Goal: Transaction & Acquisition: Purchase product/service

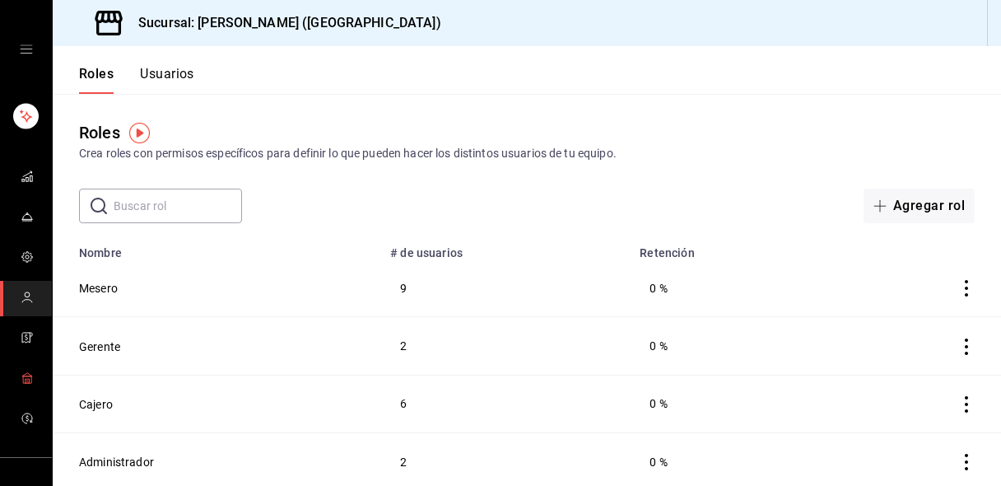
click at [15, 370] on link "mailbox folders" at bounding box center [26, 378] width 52 height 35
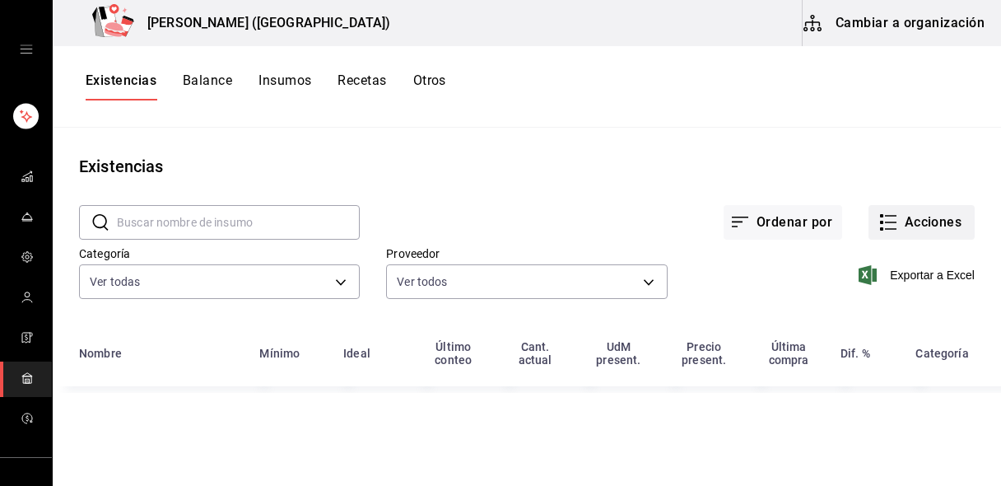
click at [910, 217] on button "Acciones" at bounding box center [921, 222] width 106 height 35
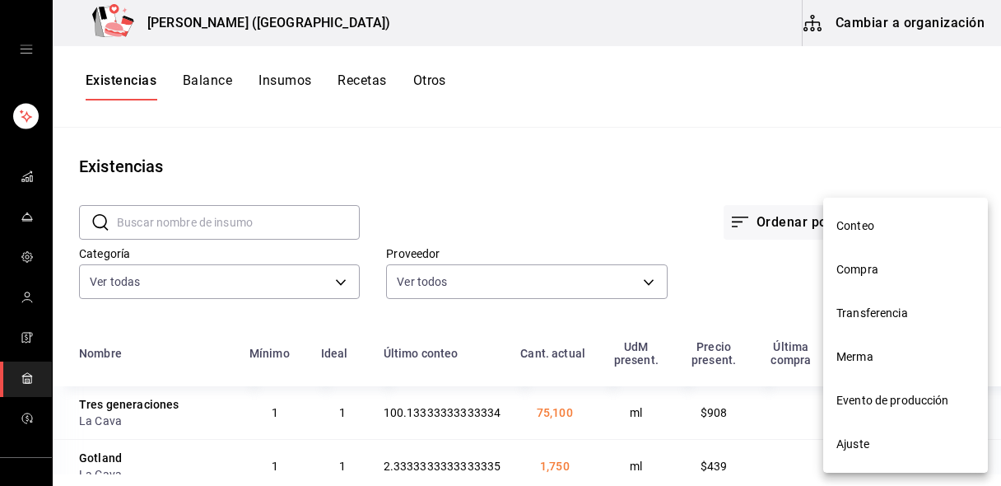
click at [868, 263] on span "Compra" at bounding box center [905, 269] width 138 height 17
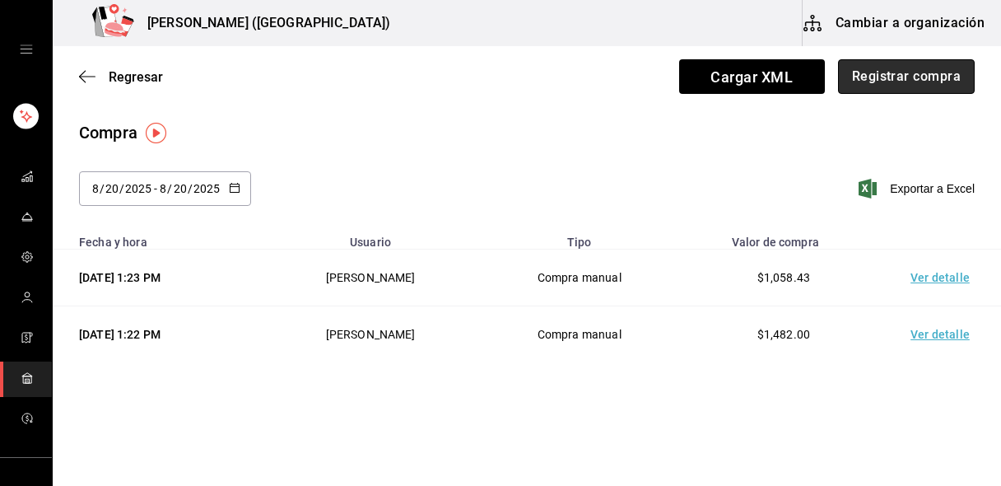
click at [949, 68] on button "Registrar compra" at bounding box center [906, 76] width 137 height 35
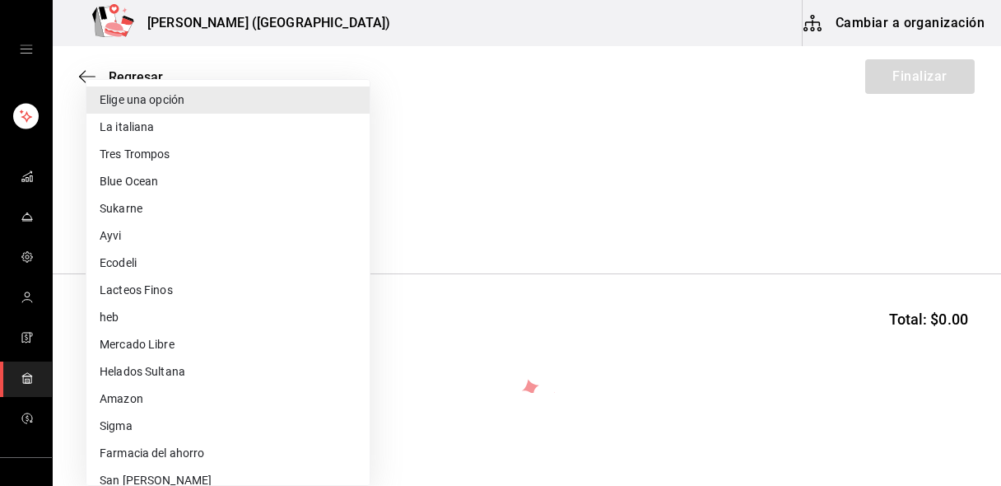
click at [291, 216] on body "Nikkori (Lindavista) Cambiar a organización Regresar Finalizar Compra Proveedor…" at bounding box center [500, 196] width 1001 height 393
click at [226, 177] on li "Blue Ocean" at bounding box center [227, 181] width 283 height 27
type input "ddf8e5ab-7d92-42ae-9815-78ae5ad854e6"
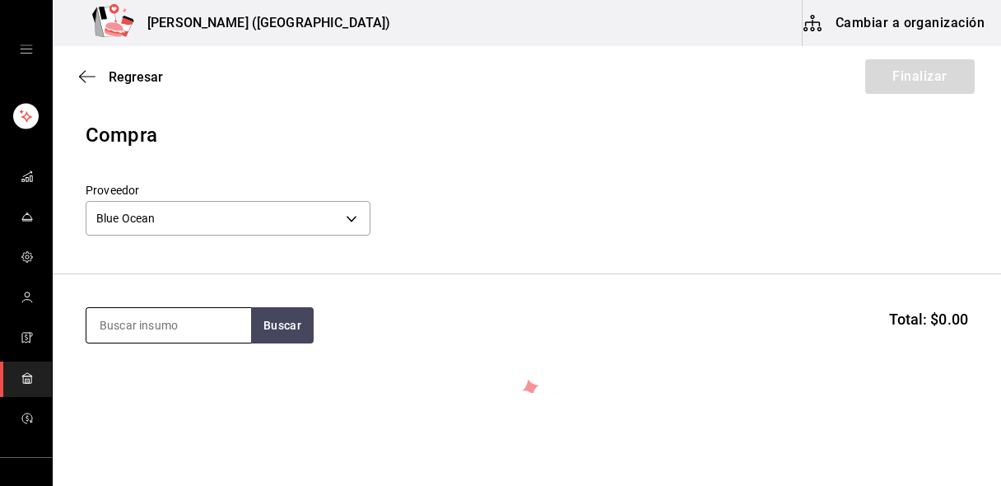
click at [145, 337] on input at bounding box center [168, 325] width 165 height 35
type input "salmon"
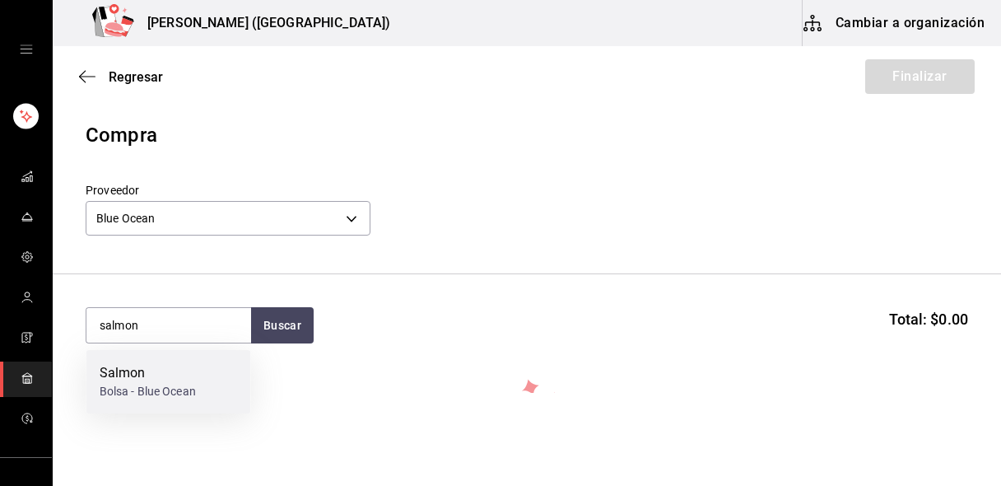
click at [112, 383] on div "Bolsa - Blue Ocean" at bounding box center [148, 391] width 96 height 17
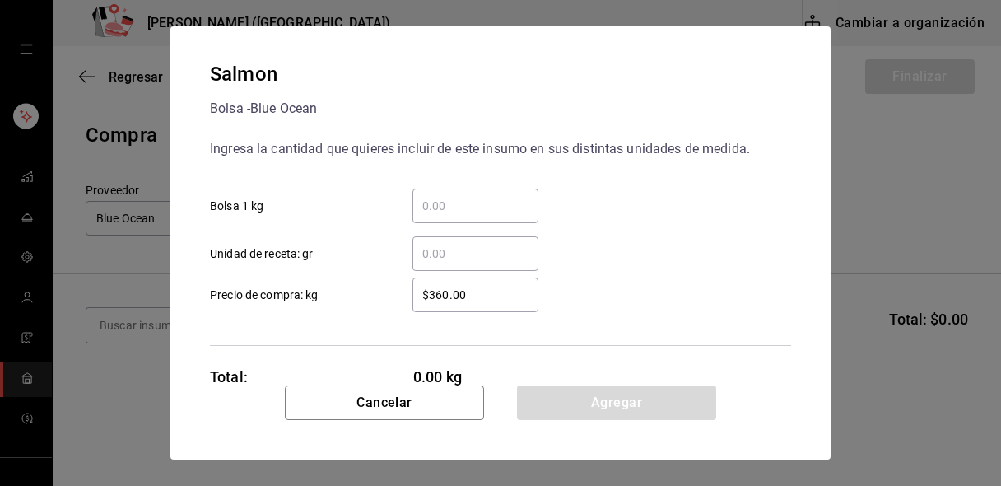
click at [451, 202] on input "​ Bolsa 1 kg" at bounding box center [475, 206] width 126 height 20
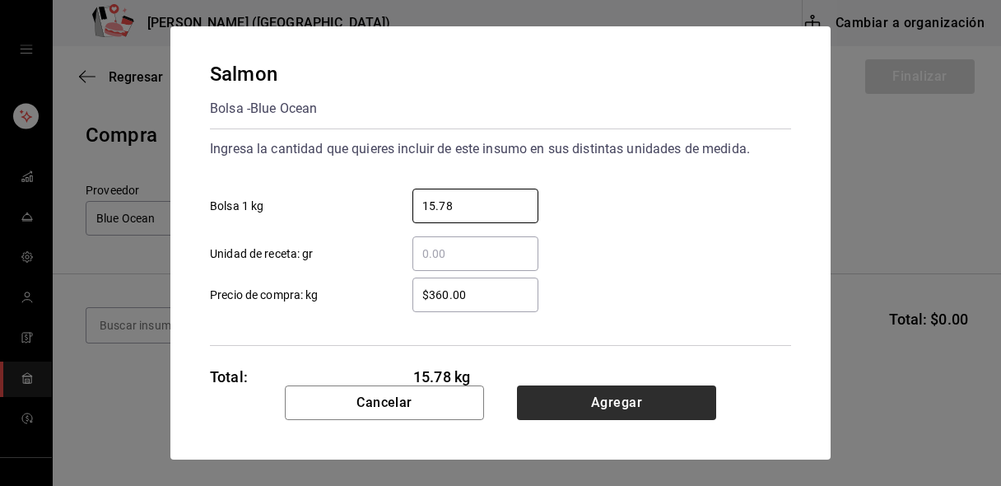
type input "15.78"
click at [546, 393] on button "Agregar" at bounding box center [616, 402] width 199 height 35
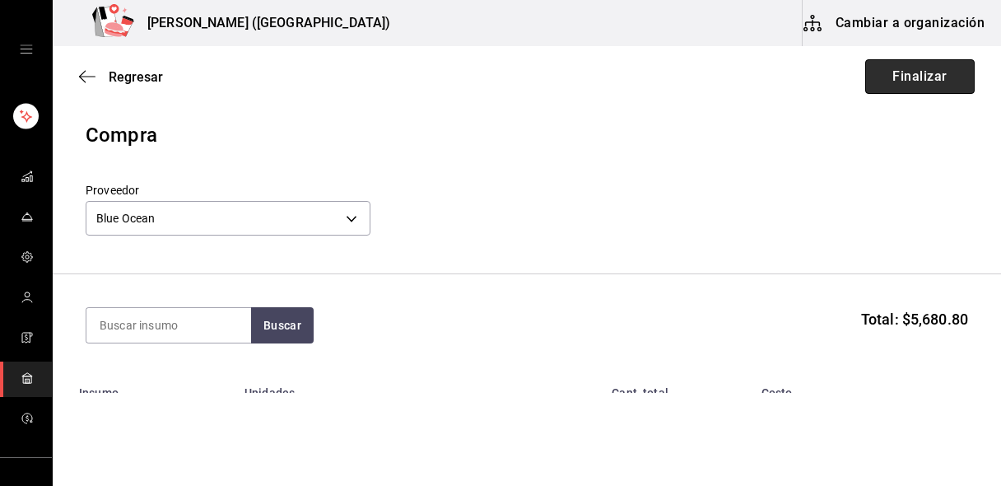
click at [886, 78] on button "Finalizar" at bounding box center [919, 76] width 109 height 35
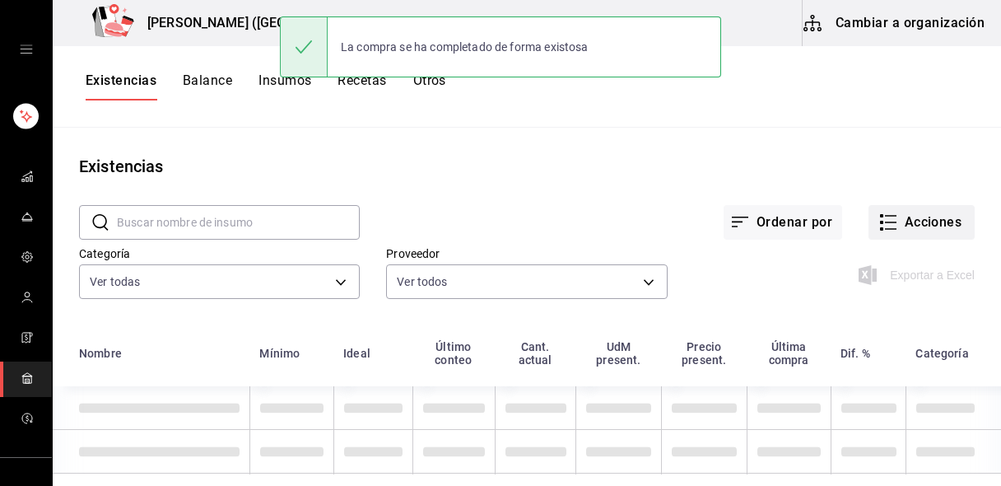
click at [894, 225] on icon "button" at bounding box center [888, 222] width 20 height 20
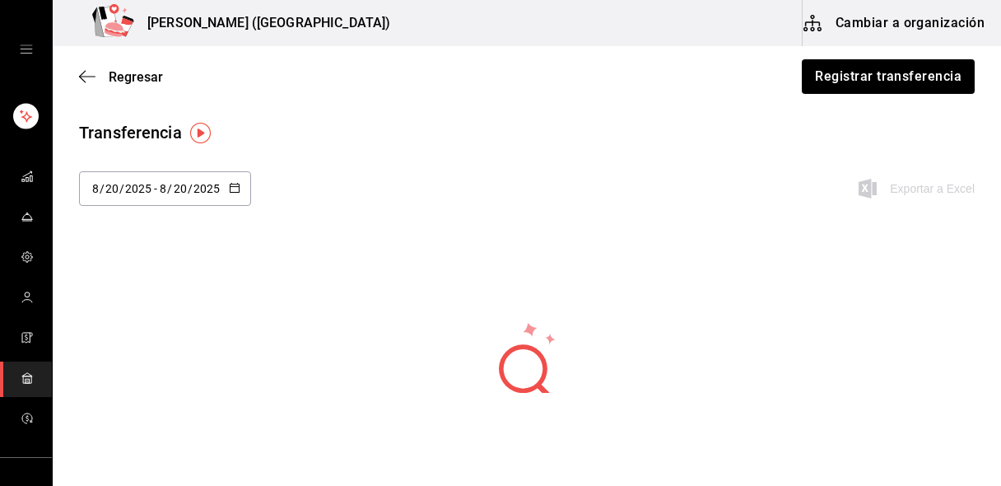
click at [969, 191] on div "Exportar a Excel" at bounding box center [893, 188] width 161 height 35
click at [83, 75] on icon "button" at bounding box center [87, 76] width 16 height 15
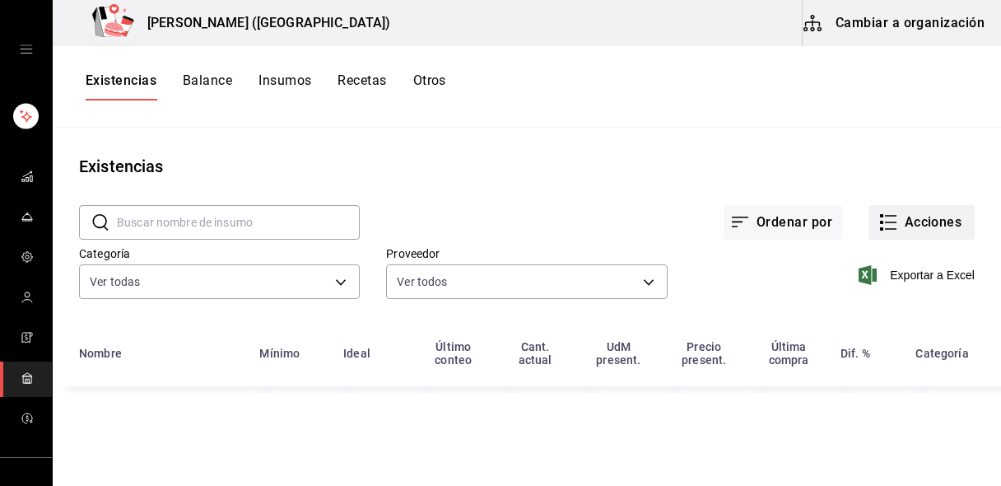
click at [933, 215] on button "Acciones" at bounding box center [921, 222] width 106 height 35
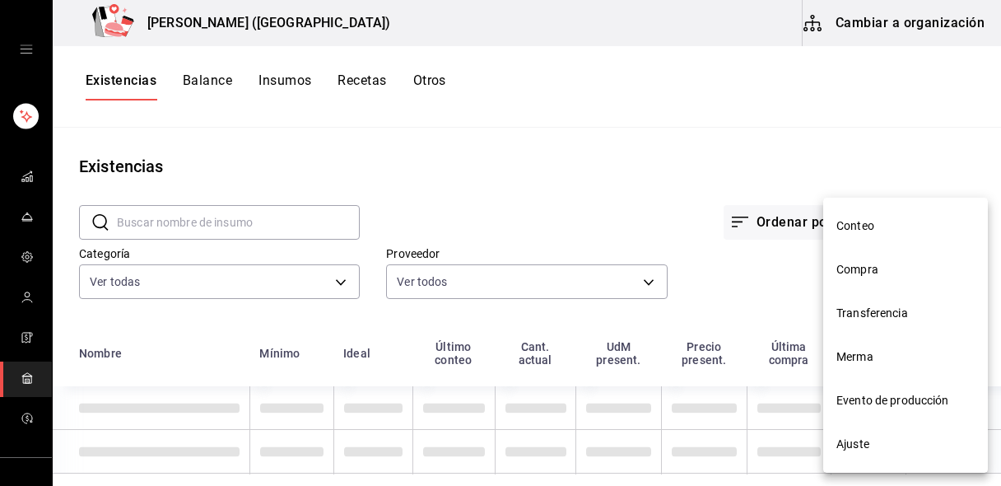
click at [895, 272] on span "Compra" at bounding box center [905, 269] width 138 height 17
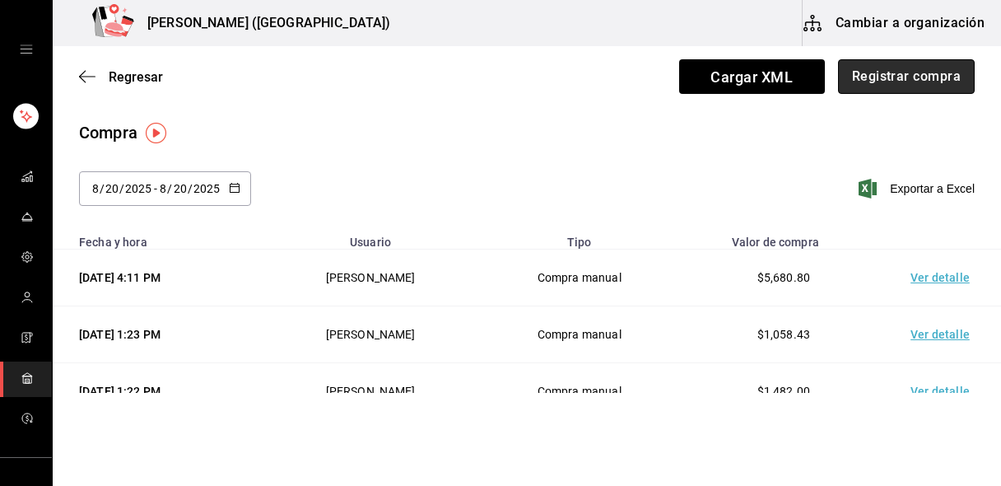
click at [933, 88] on button "Registrar compra" at bounding box center [906, 76] width 137 height 35
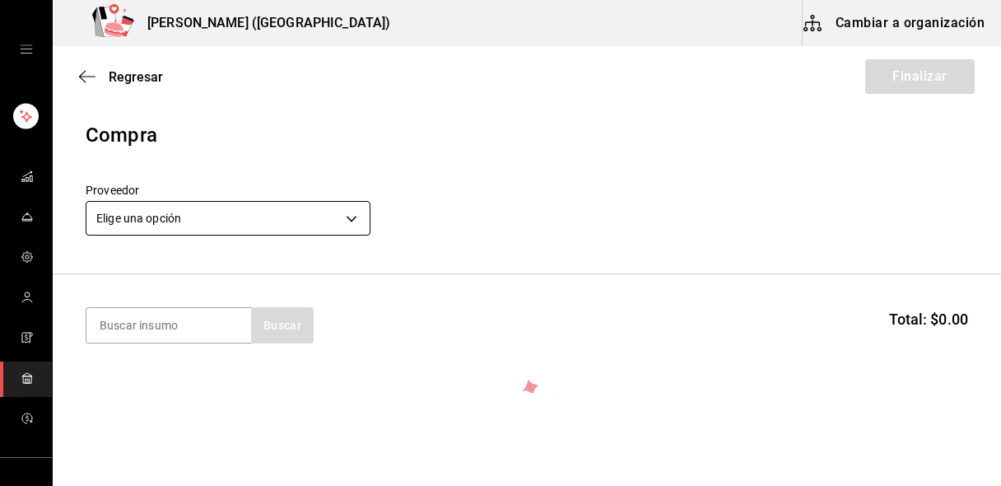
click at [176, 230] on body "Nikkori (Lindavista) Cambiar a organización Regresar Finalizar Compra Proveedor…" at bounding box center [500, 196] width 1001 height 393
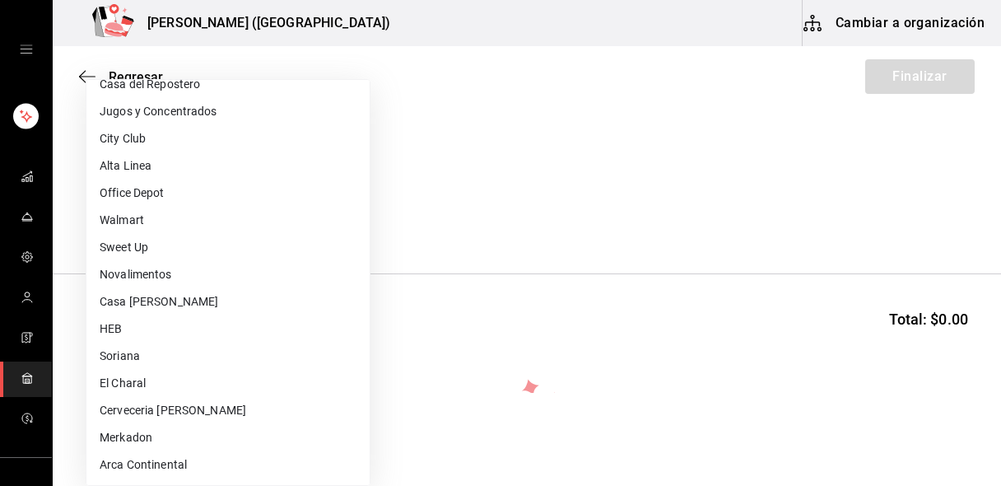
scroll to position [640, 0]
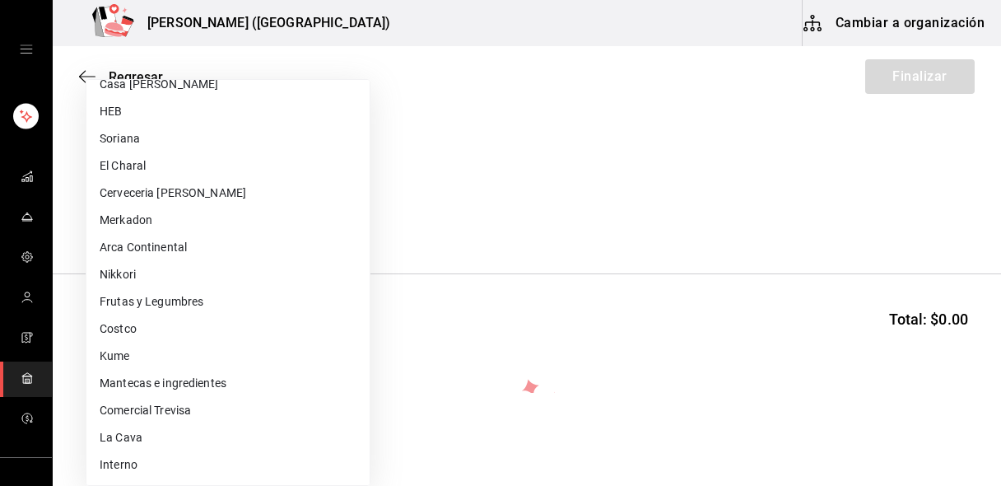
click at [178, 302] on li "Frutas y Legumbres" at bounding box center [227, 301] width 283 height 27
type input "84d68576-4e3a-44e0-bfcf-210a6f36c3a4"
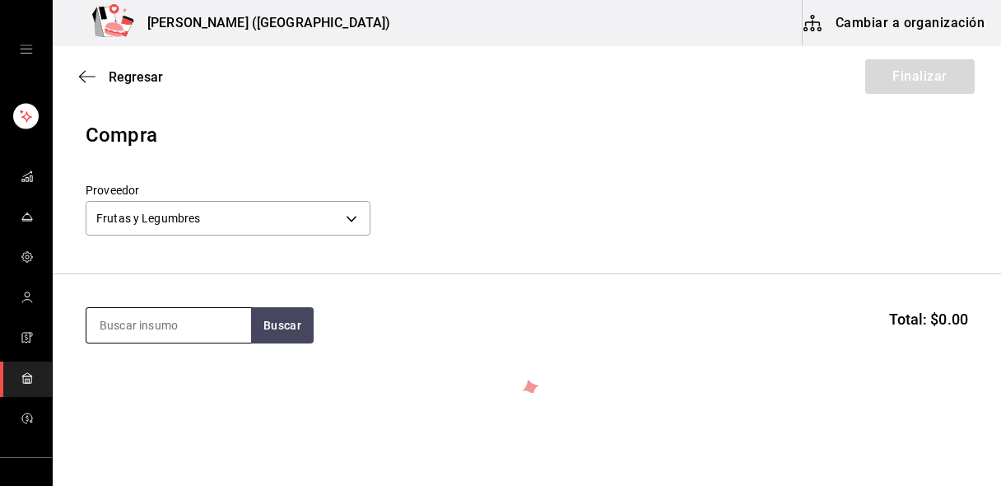
click at [192, 314] on input at bounding box center [168, 325] width 165 height 35
click at [192, 314] on input "aguacagt" at bounding box center [168, 325] width 165 height 35
click at [163, 328] on input "aguacagt" at bounding box center [168, 325] width 165 height 35
type input "aguacate"
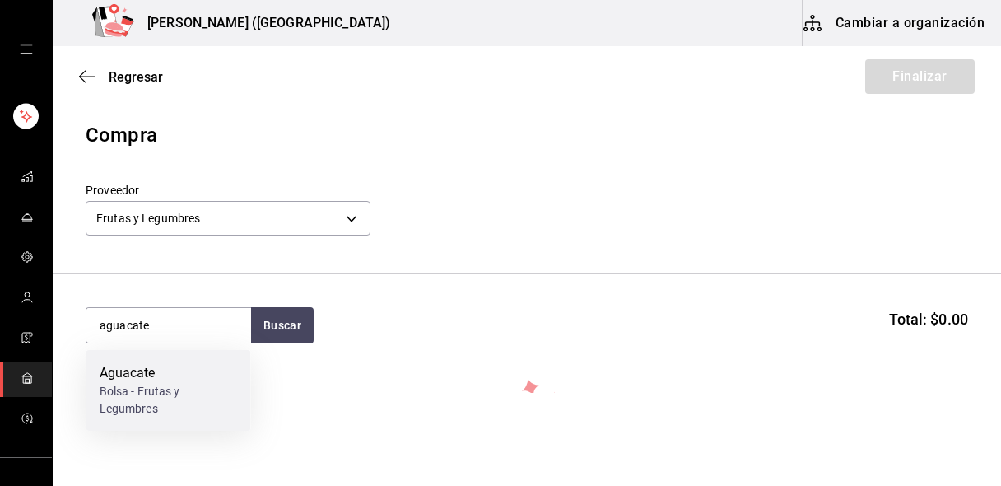
click at [177, 394] on div "Bolsa - Frutas y Legumbres" at bounding box center [169, 400] width 138 height 35
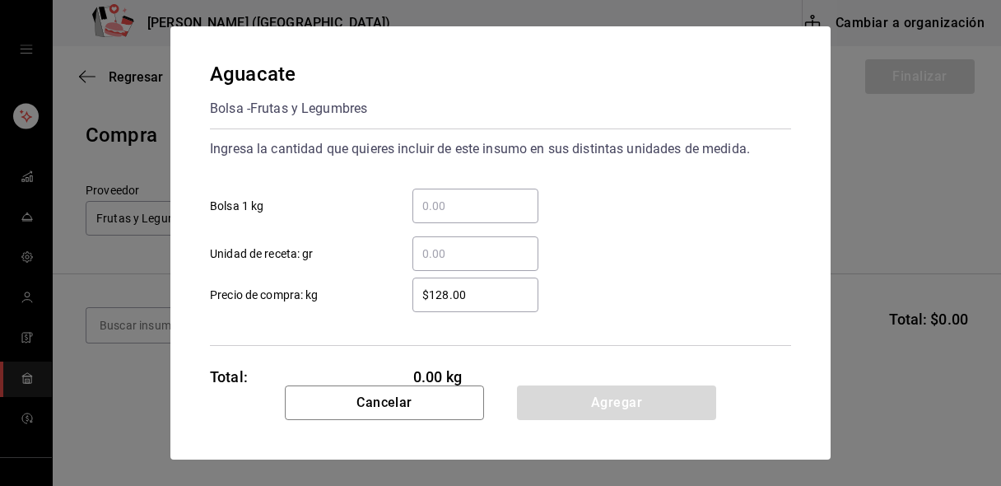
click at [454, 211] on input "​ Bolsa 1 kg" at bounding box center [475, 206] width 126 height 20
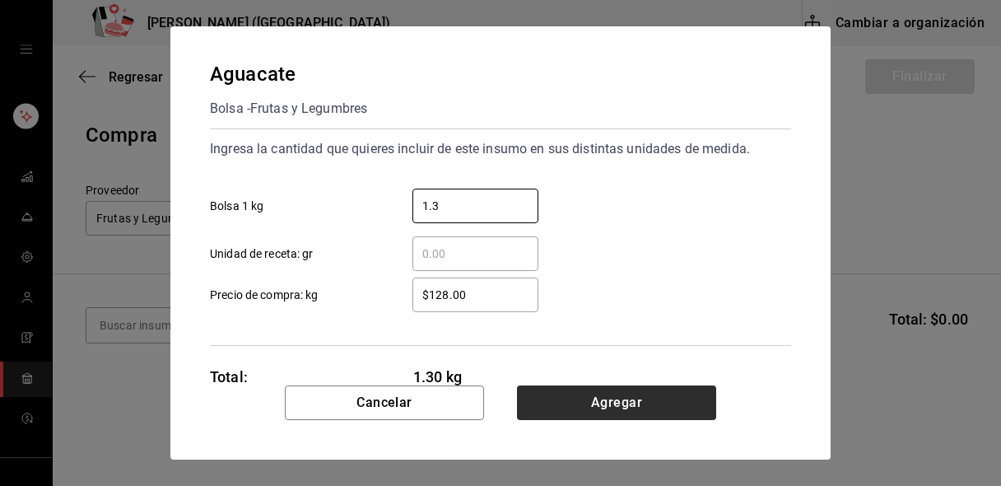
type input "1.3"
click at [561, 400] on button "Agregar" at bounding box center [616, 402] width 199 height 35
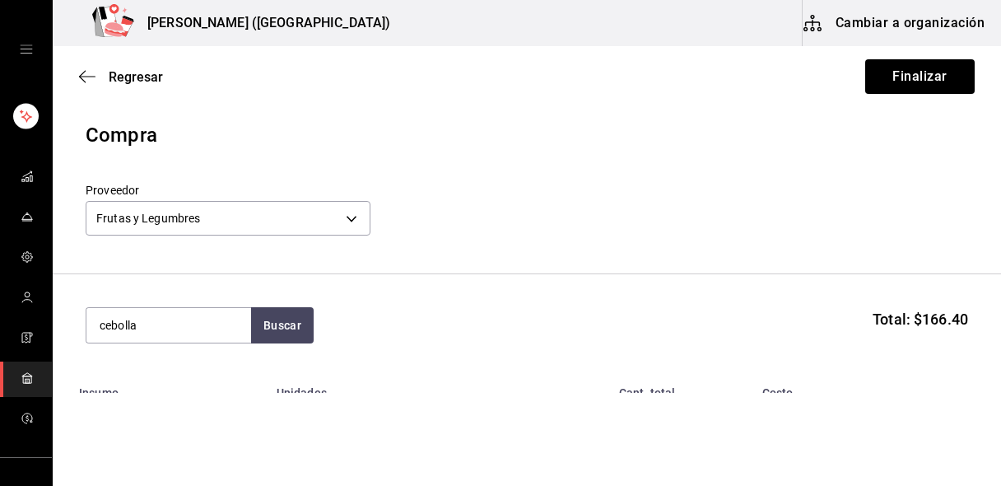
type input "cebolla"
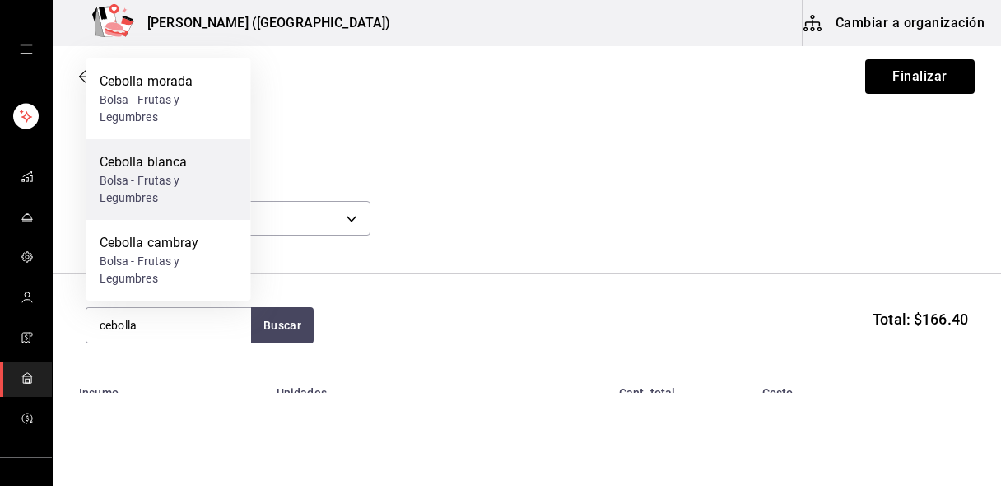
click at [175, 198] on div "Bolsa - Frutas y Legumbres" at bounding box center [169, 189] width 138 height 35
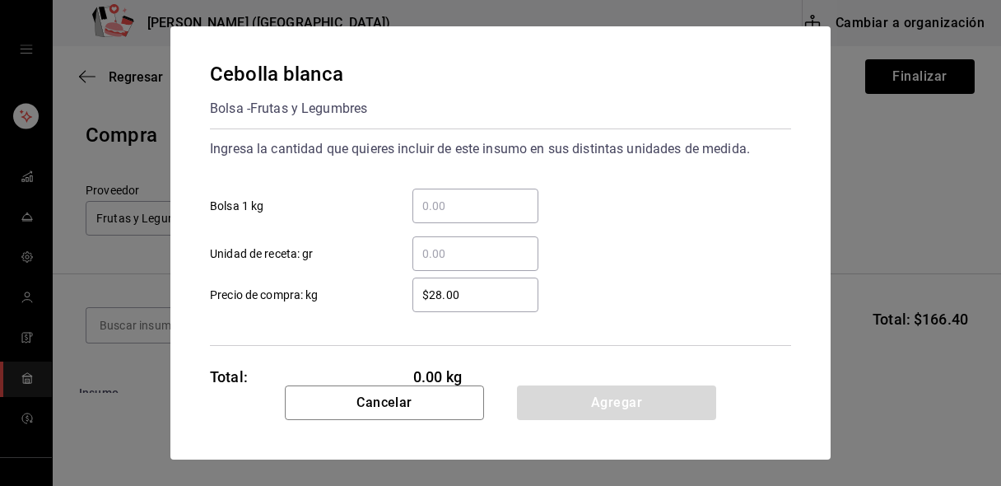
click at [458, 251] on input "​ Unidad de receta: gr" at bounding box center [475, 254] width 126 height 20
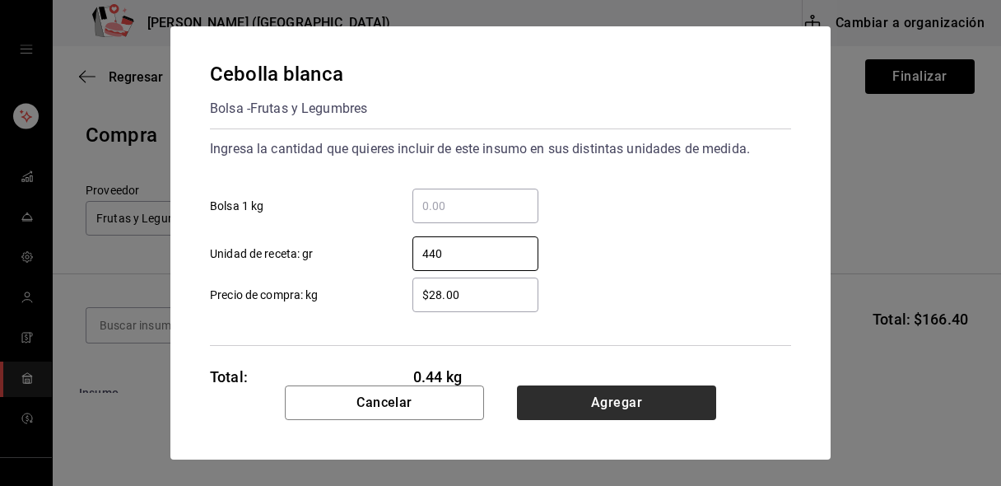
type input "440"
click at [567, 404] on button "Agregar" at bounding box center [616, 402] width 199 height 35
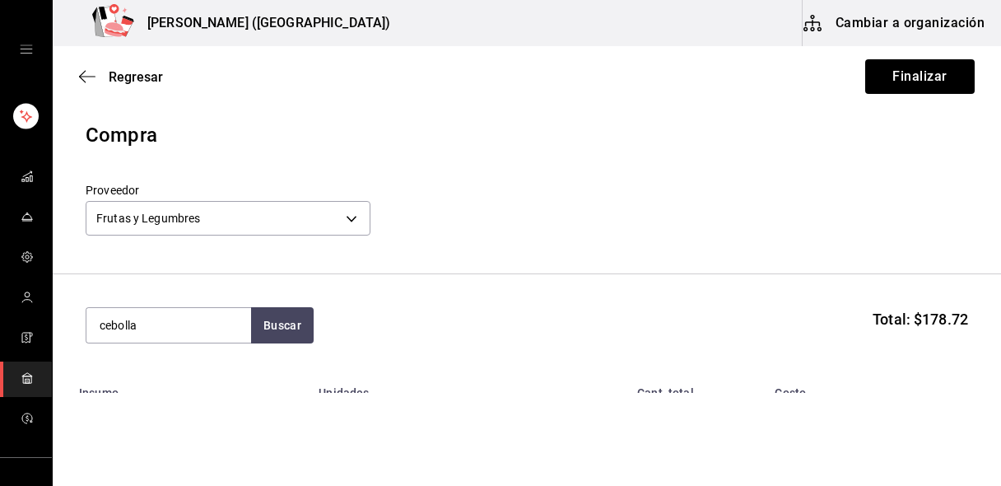
type input "cebolla"
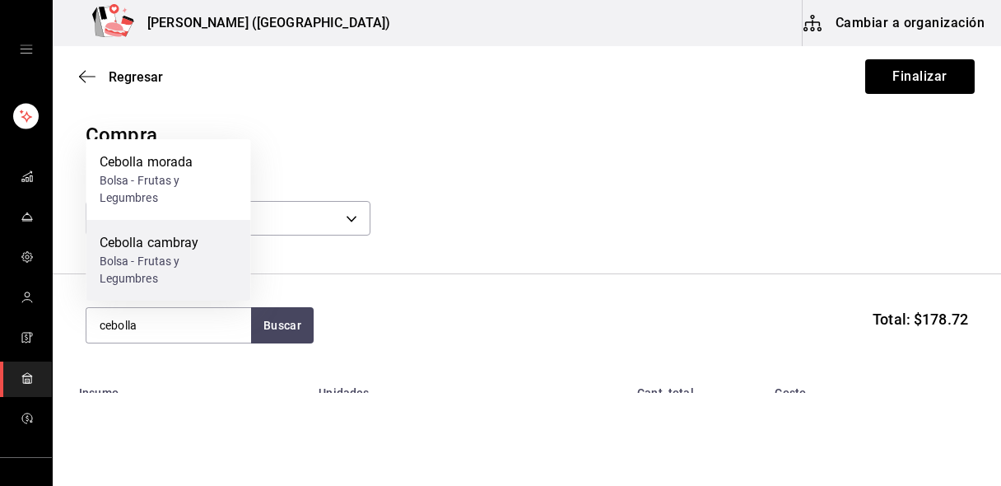
click at [184, 267] on div "Bolsa - Frutas y Legumbres" at bounding box center [169, 270] width 138 height 35
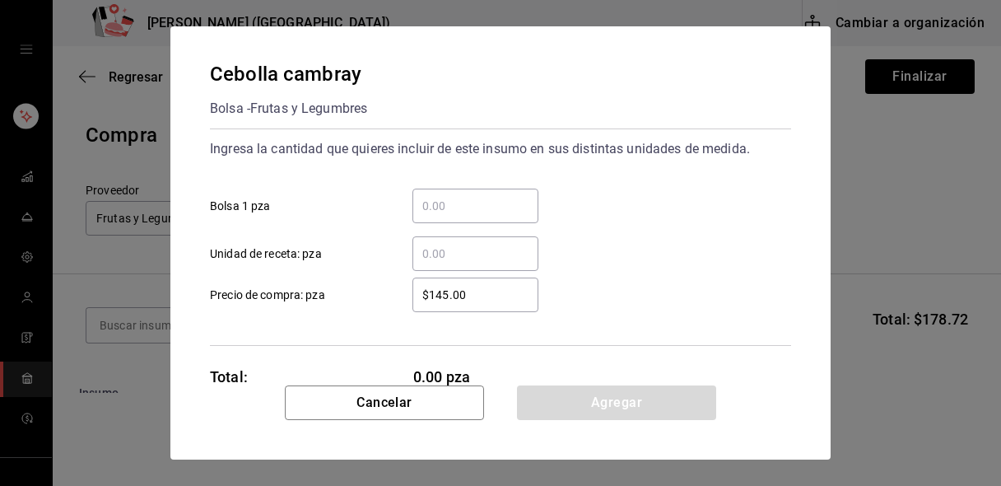
click at [450, 202] on input "​ Bolsa 1 pza" at bounding box center [475, 206] width 126 height 20
type input "1"
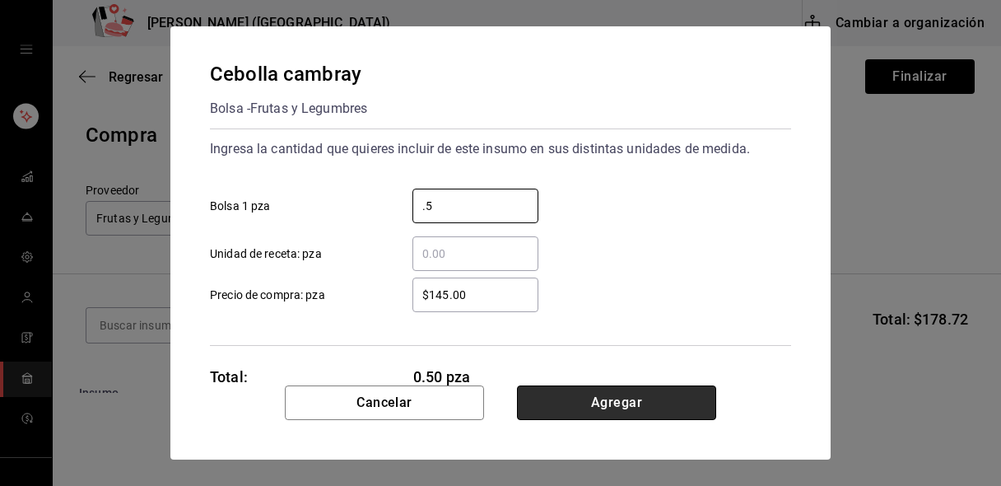
type input "0.5"
click at [556, 398] on button "Agregar" at bounding box center [616, 402] width 199 height 35
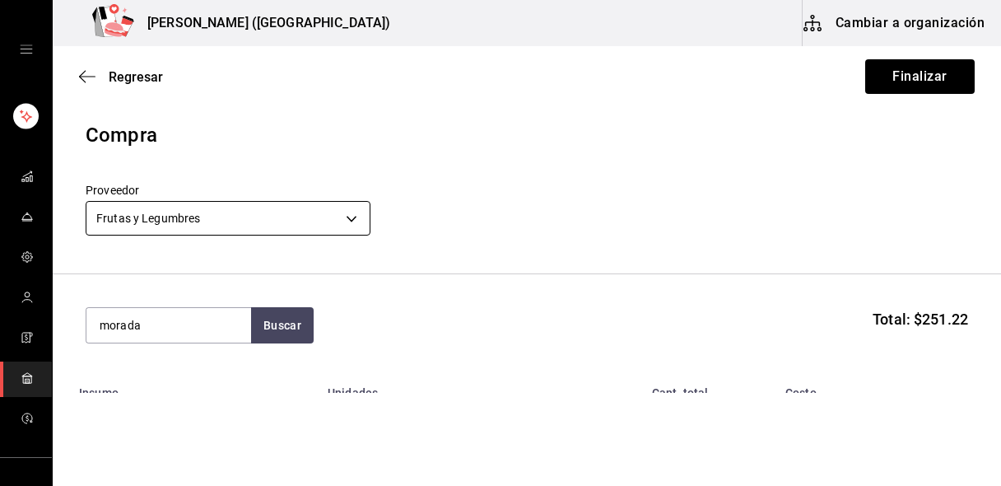
type input "morada"
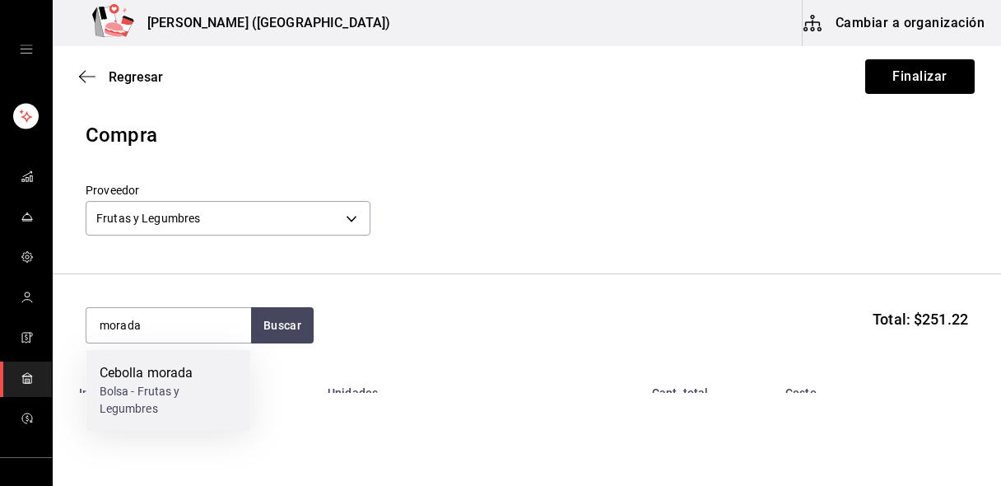
click at [160, 389] on div "Bolsa - Frutas y Legumbres" at bounding box center [169, 400] width 138 height 35
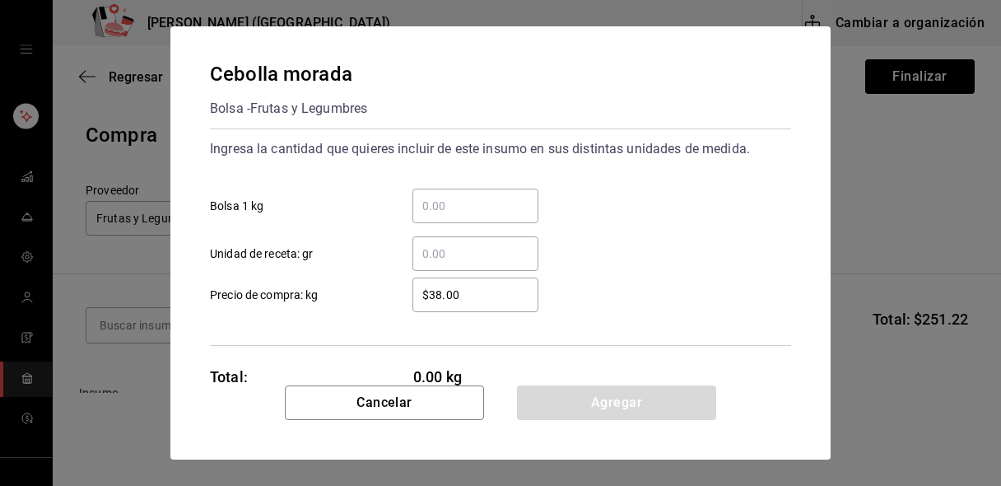
click at [467, 255] on input "​ Unidad de receta: gr" at bounding box center [475, 254] width 126 height 20
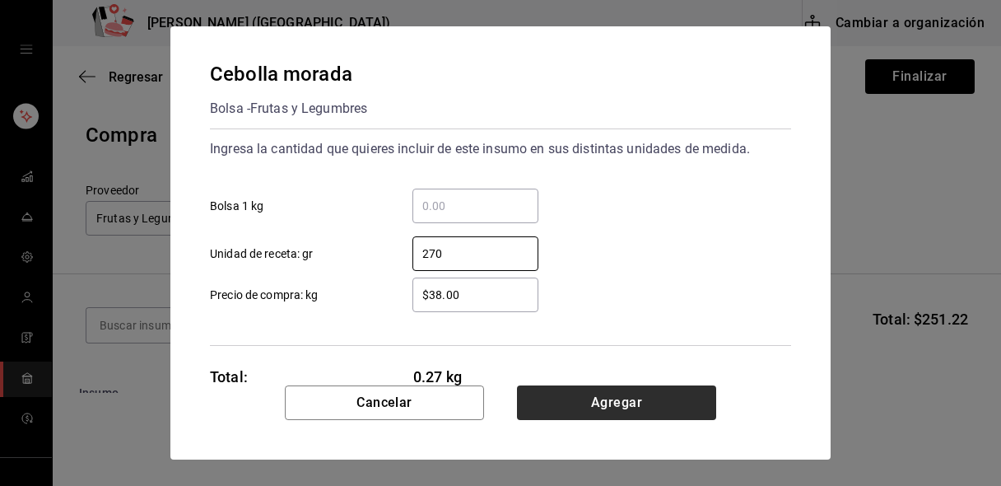
type input "270"
click at [559, 398] on button "Agregar" at bounding box center [616, 402] width 199 height 35
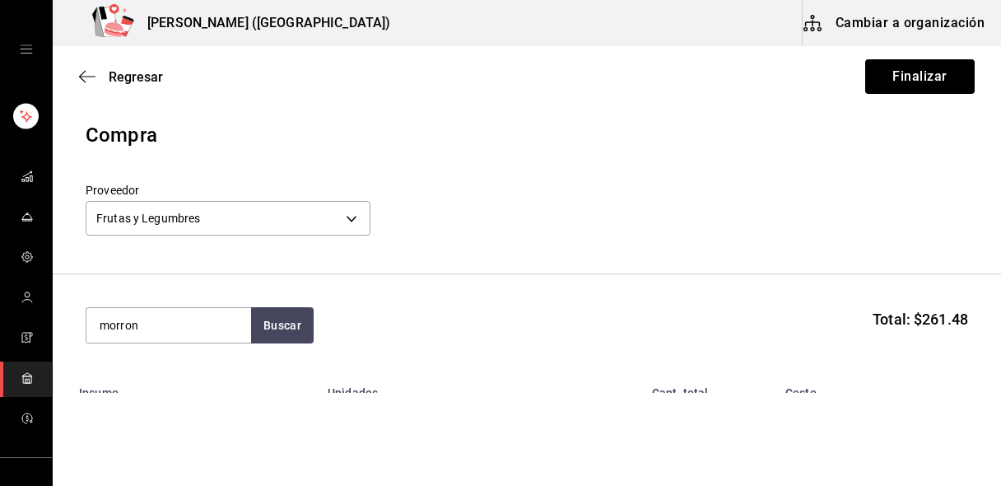
type input "morron"
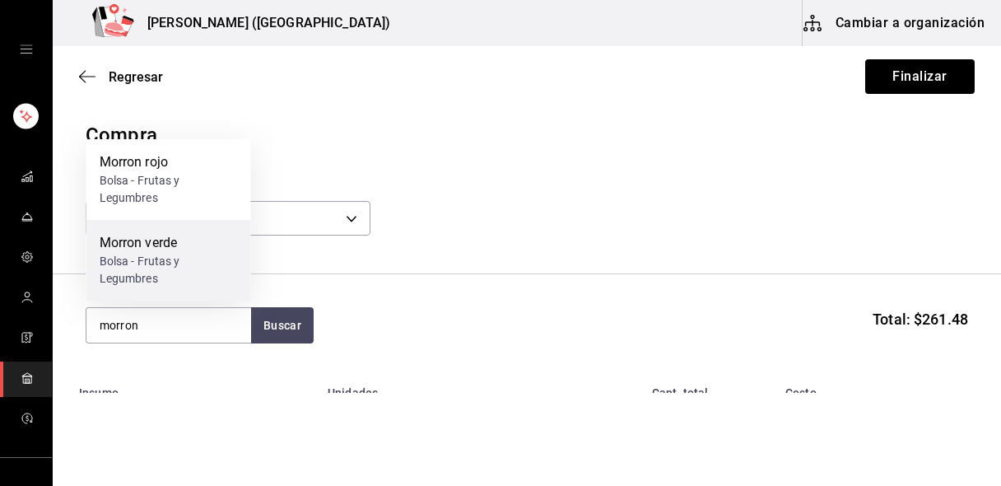
click at [154, 244] on div "Morron verde" at bounding box center [169, 243] width 138 height 20
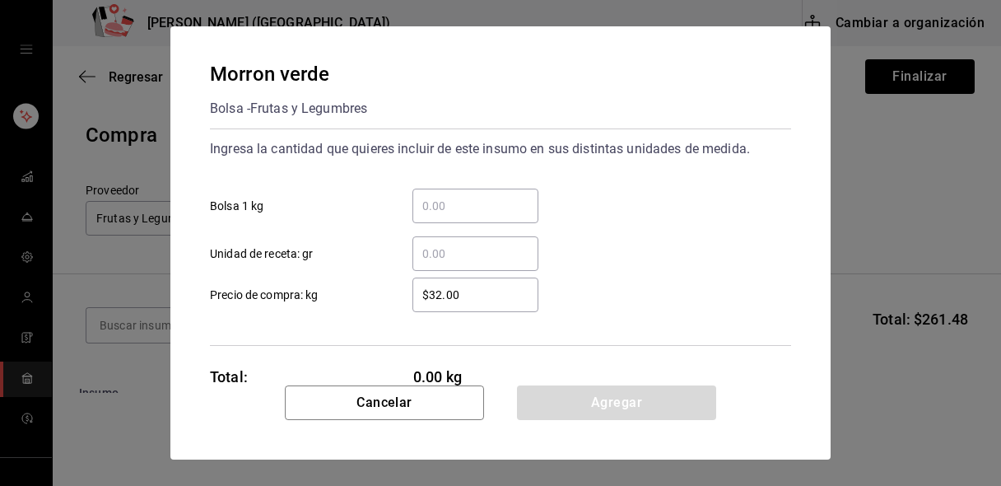
click at [435, 249] on input "​ Unidad de receta: gr" at bounding box center [475, 254] width 126 height 20
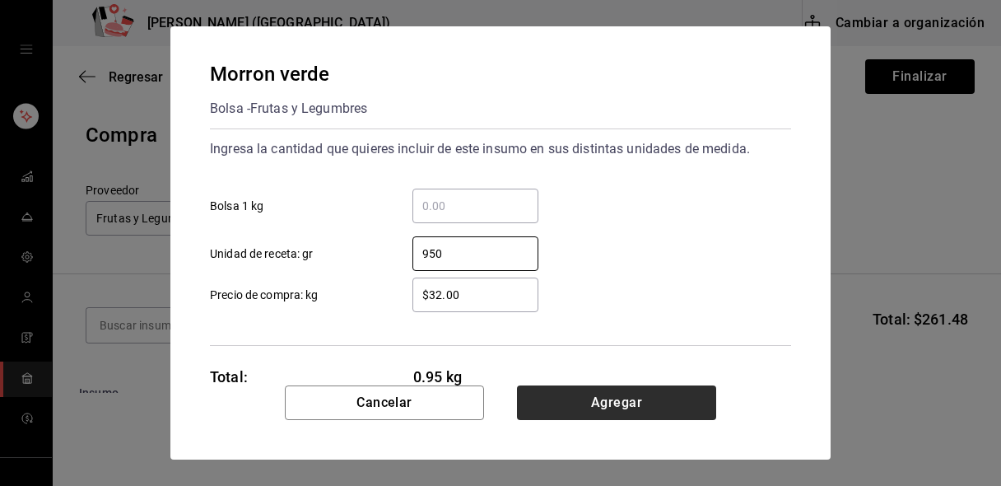
type input "950"
click at [582, 404] on button "Agregar" at bounding box center [616, 402] width 199 height 35
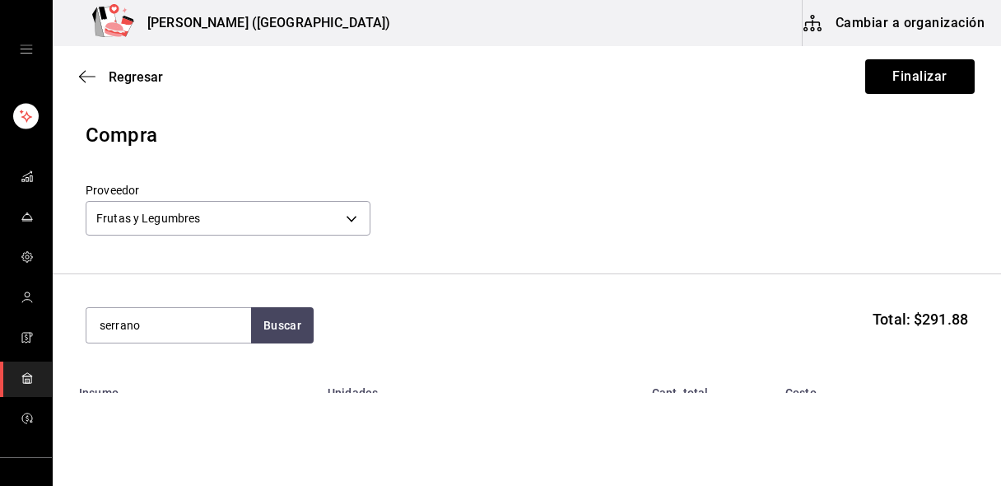
type input "serrano"
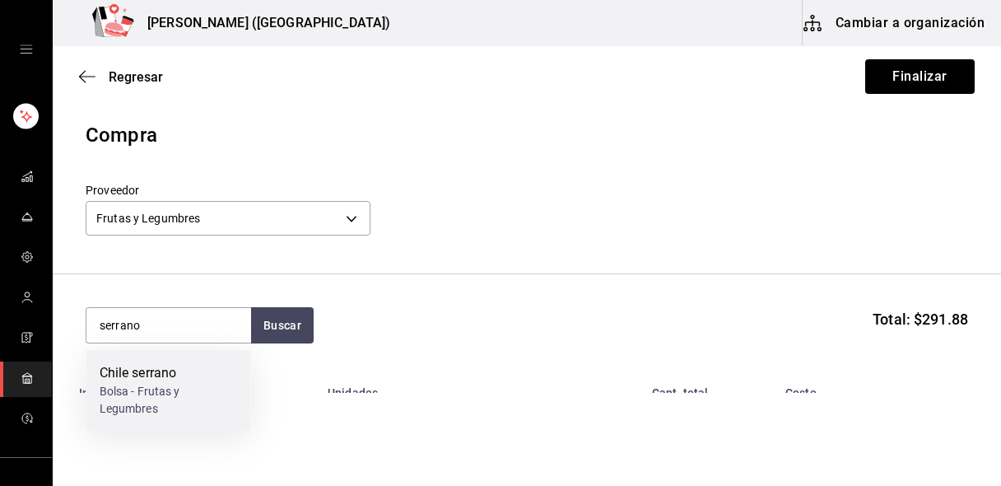
click at [179, 381] on div "Chile serrano" at bounding box center [169, 373] width 138 height 20
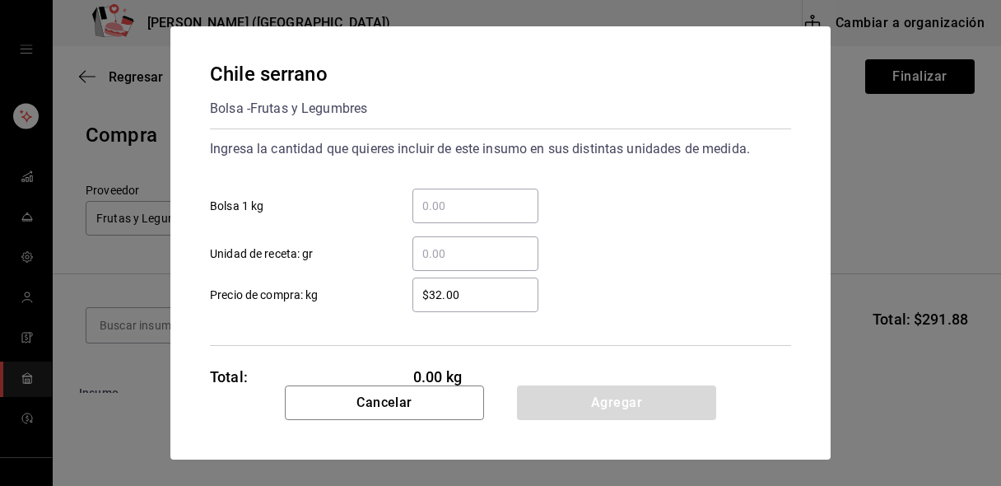
click at [451, 207] on input "​ Bolsa 1 kg" at bounding box center [475, 206] width 126 height 20
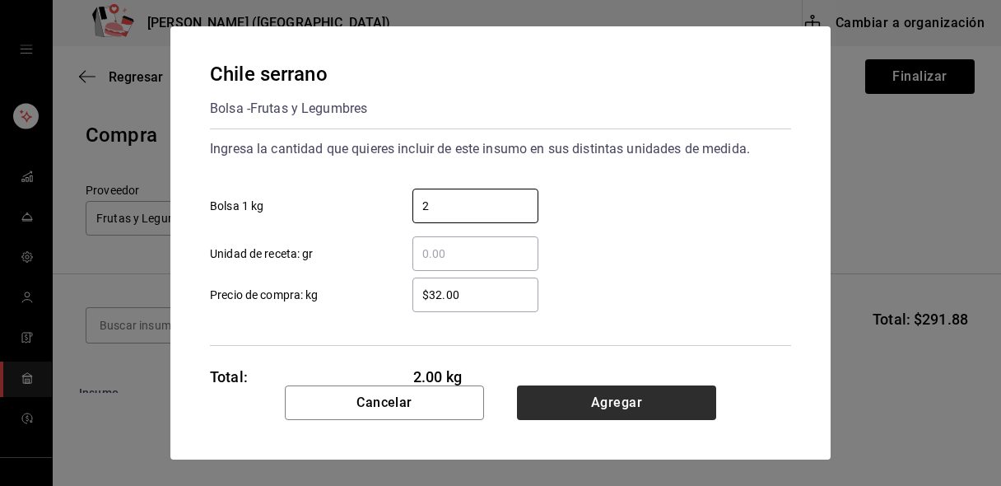
type input "2"
click at [557, 414] on button "Agregar" at bounding box center [616, 402] width 199 height 35
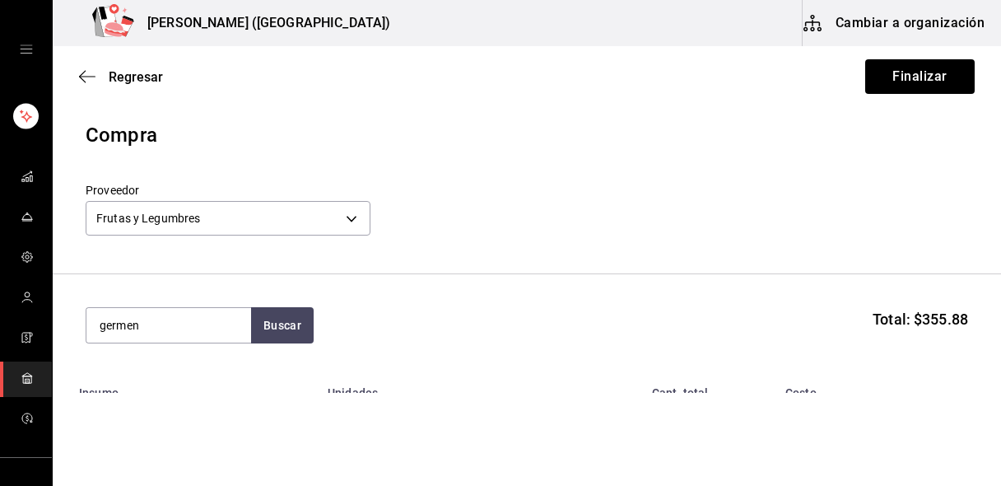
type input "germen"
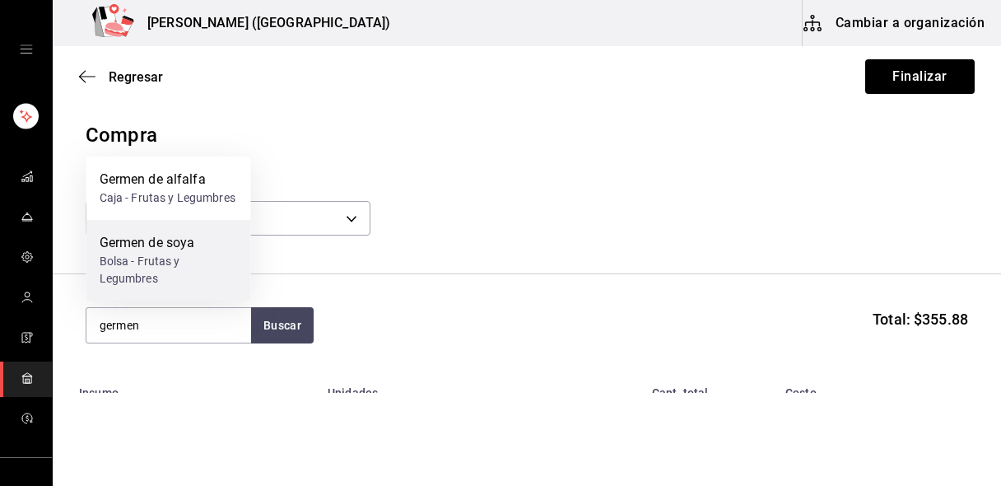
click at [173, 235] on div "Germen de soya" at bounding box center [169, 243] width 138 height 20
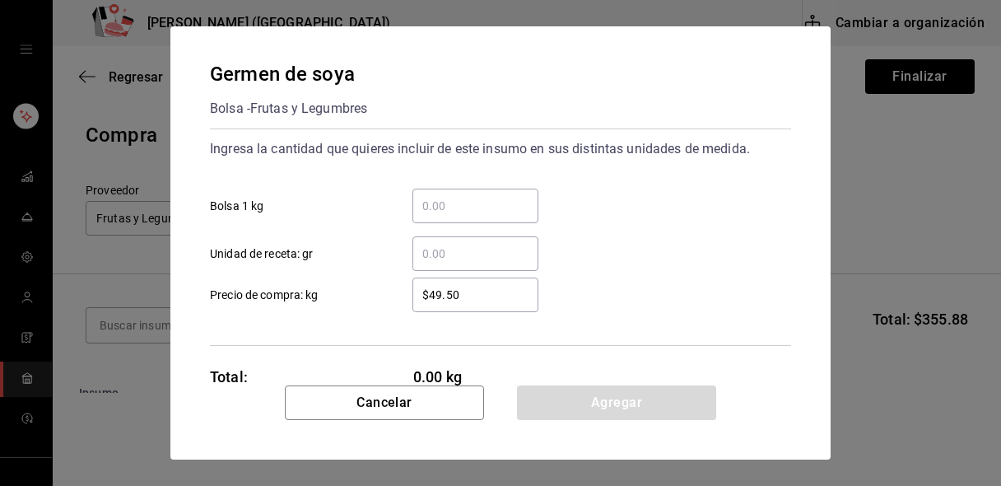
click at [447, 256] on input "​ Unidad de receta: gr" at bounding box center [475, 254] width 126 height 20
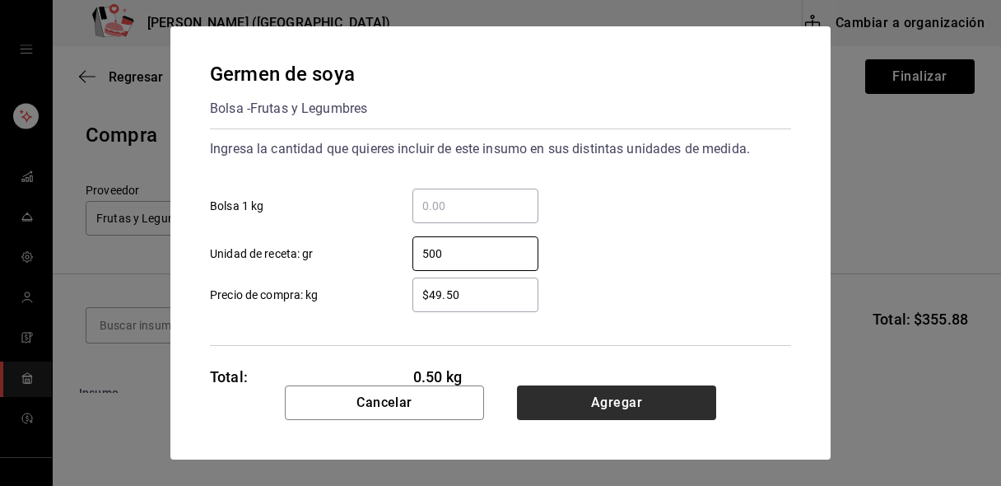
type input "500"
click at [538, 396] on button "Agregar" at bounding box center [616, 402] width 199 height 35
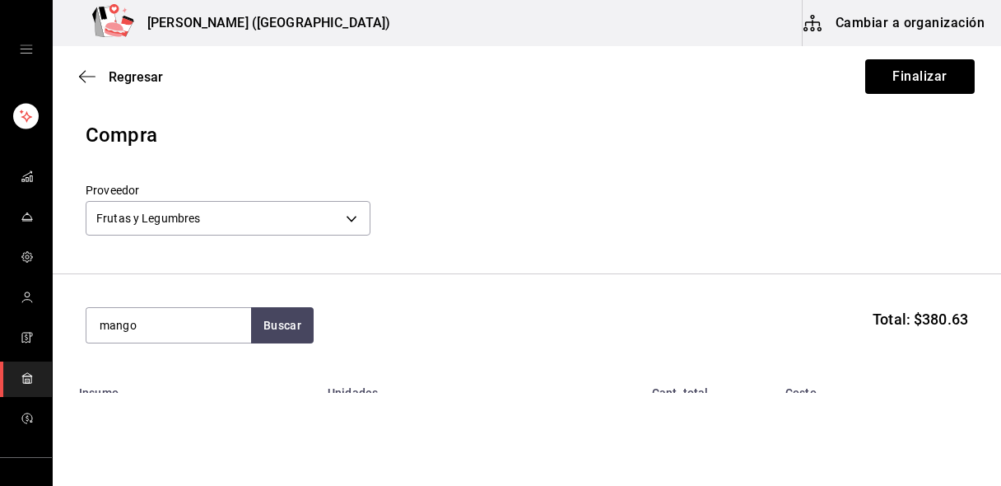
type input "mango"
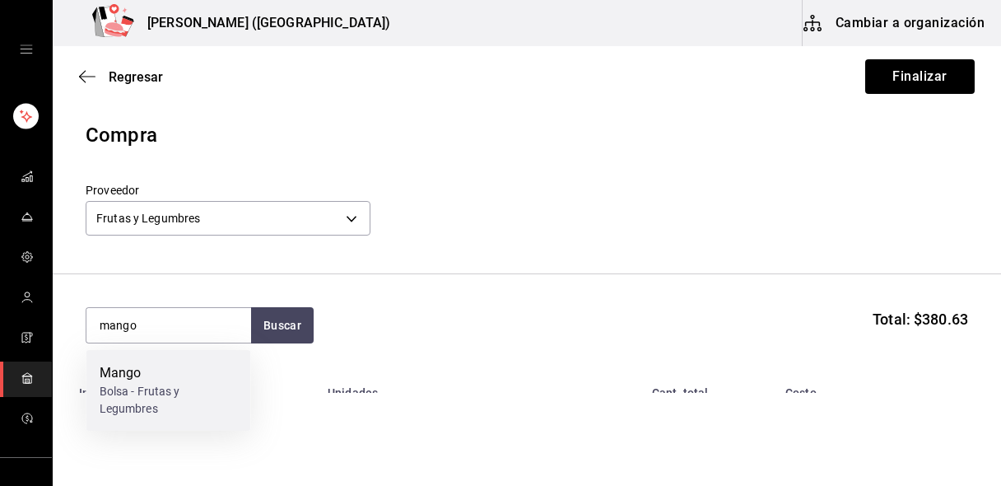
click at [185, 393] on div "Bolsa - Frutas y Legumbres" at bounding box center [169, 400] width 138 height 35
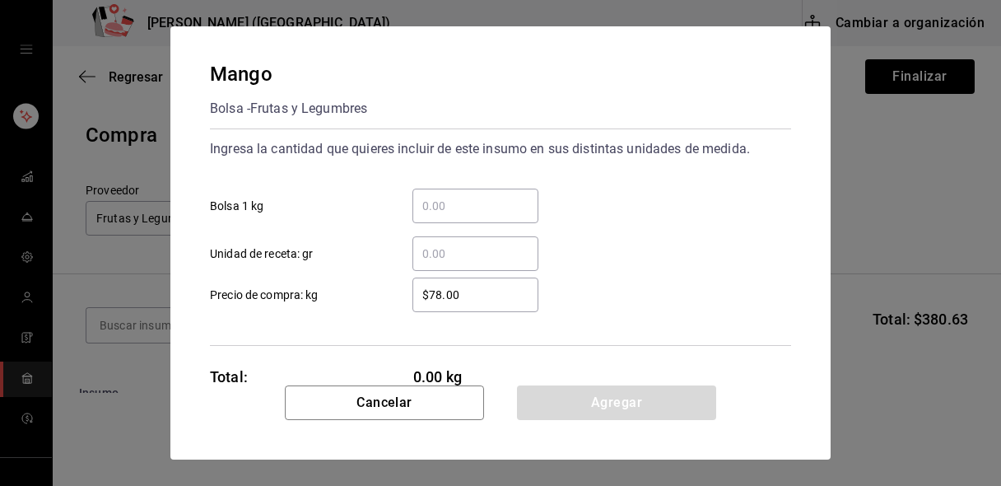
click at [431, 258] on input "​ Unidad de receta: gr" at bounding box center [475, 254] width 126 height 20
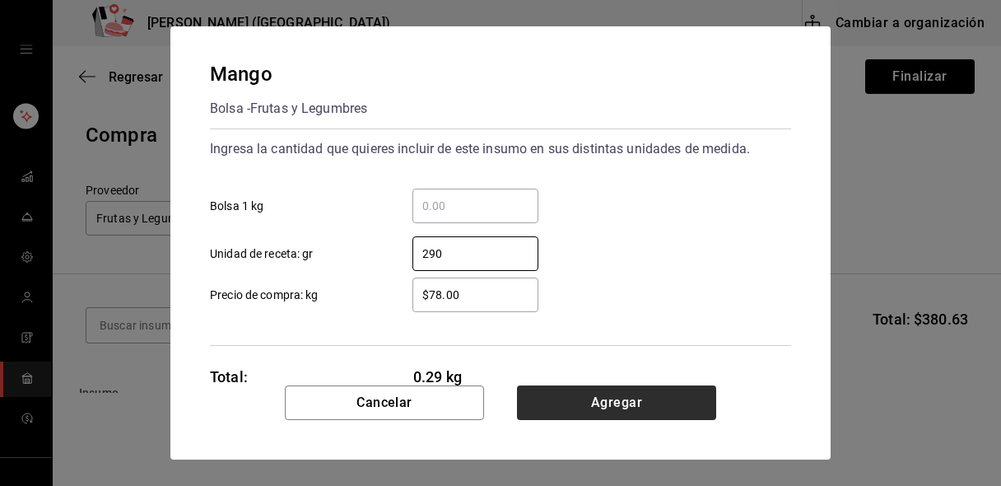
type input "290"
click at [574, 408] on button "Agregar" at bounding box center [616, 402] width 199 height 35
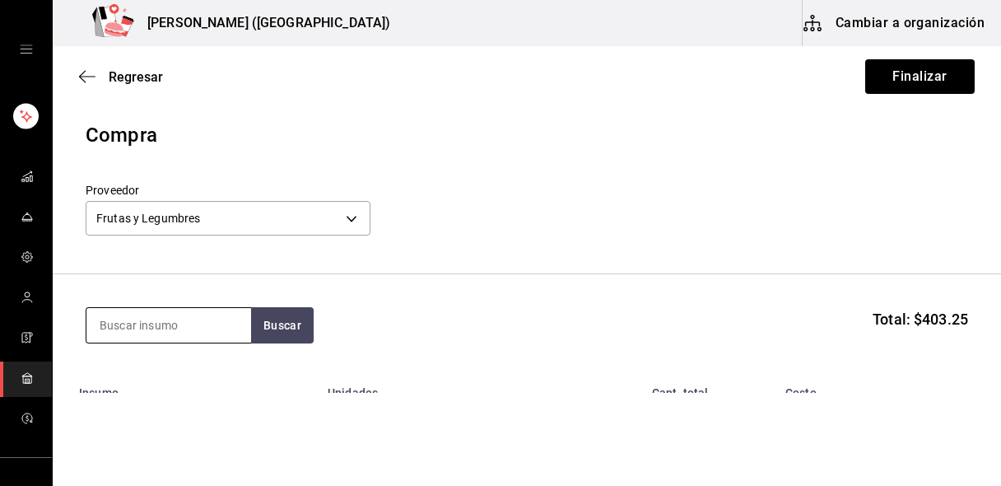
click at [193, 333] on input at bounding box center [168, 325] width 165 height 35
type input "repollo"
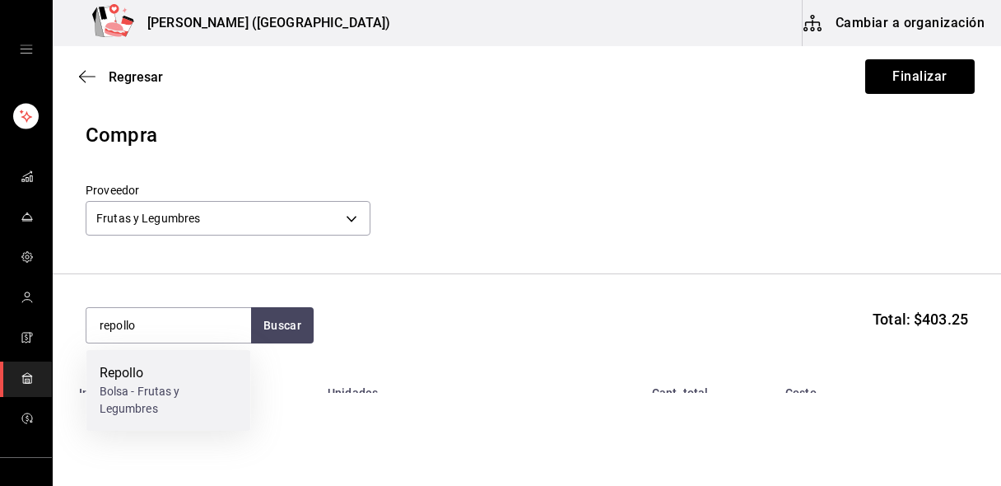
click at [172, 390] on div "Bolsa - Frutas y Legumbres" at bounding box center [169, 400] width 138 height 35
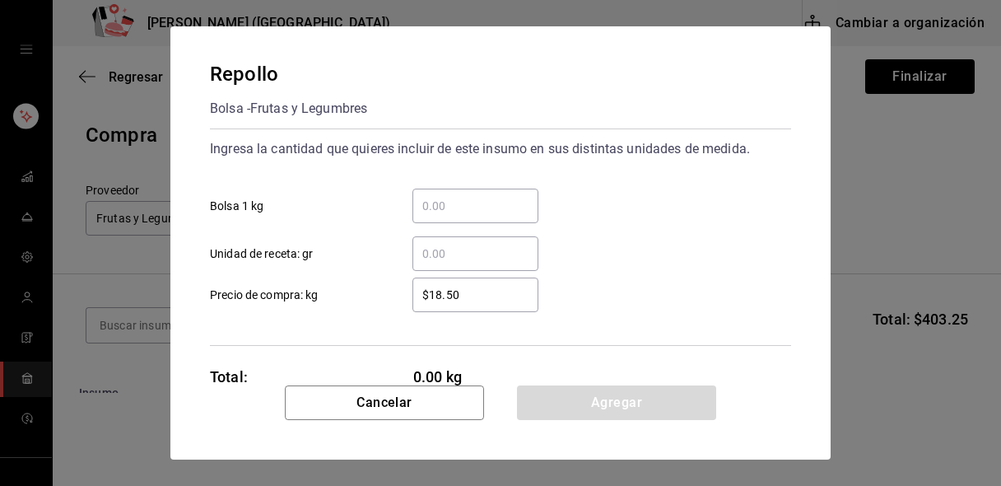
click at [450, 213] on input "​ Bolsa 1 kg" at bounding box center [475, 206] width 126 height 20
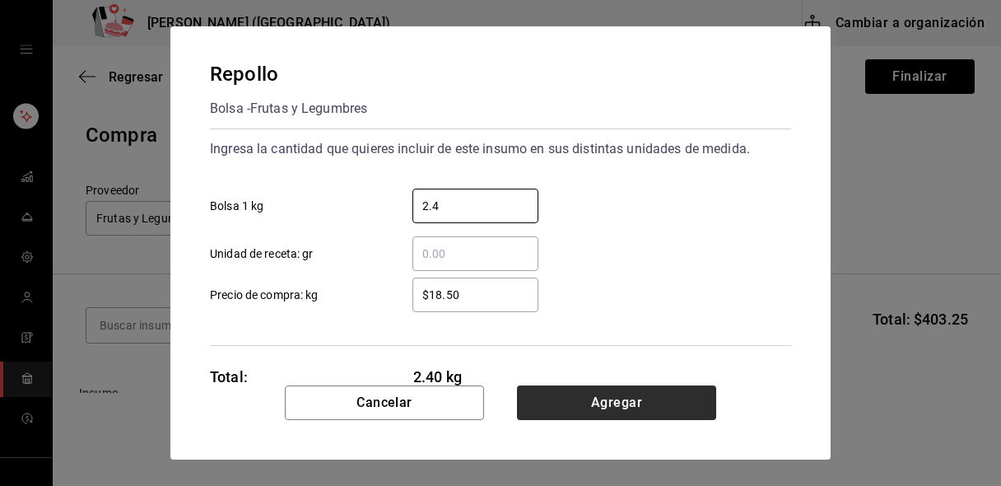
type input "2.4"
click at [567, 398] on button "Agregar" at bounding box center [616, 402] width 199 height 35
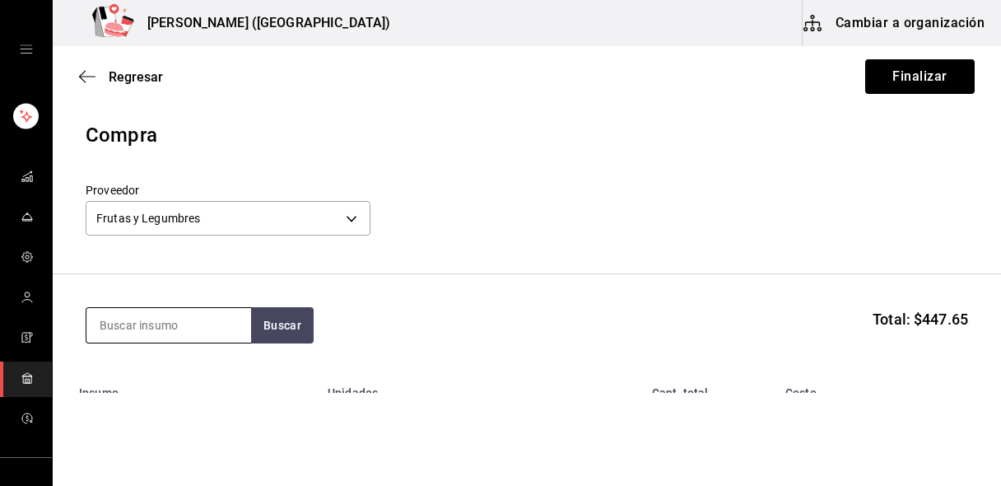
click at [191, 319] on input at bounding box center [168, 325] width 165 height 35
type input "sal"
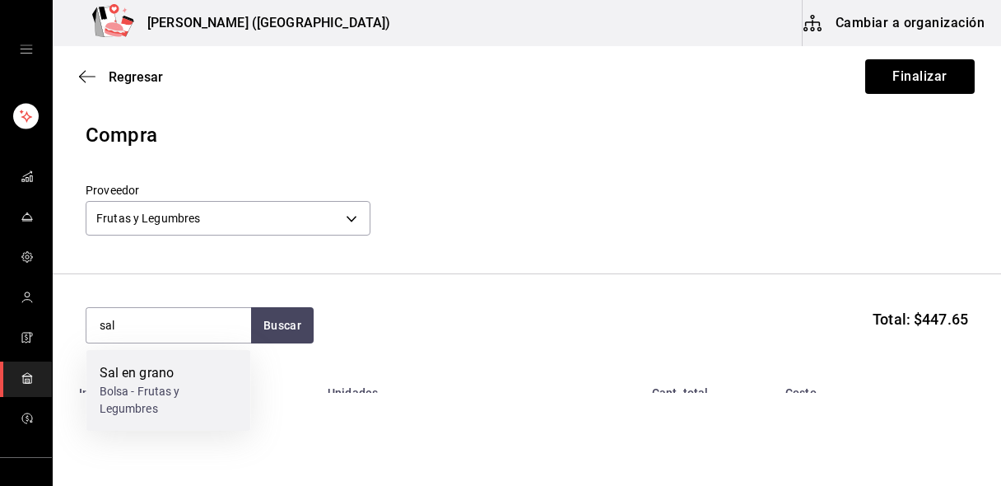
click at [163, 388] on div "Bolsa - Frutas y Legumbres" at bounding box center [169, 400] width 138 height 35
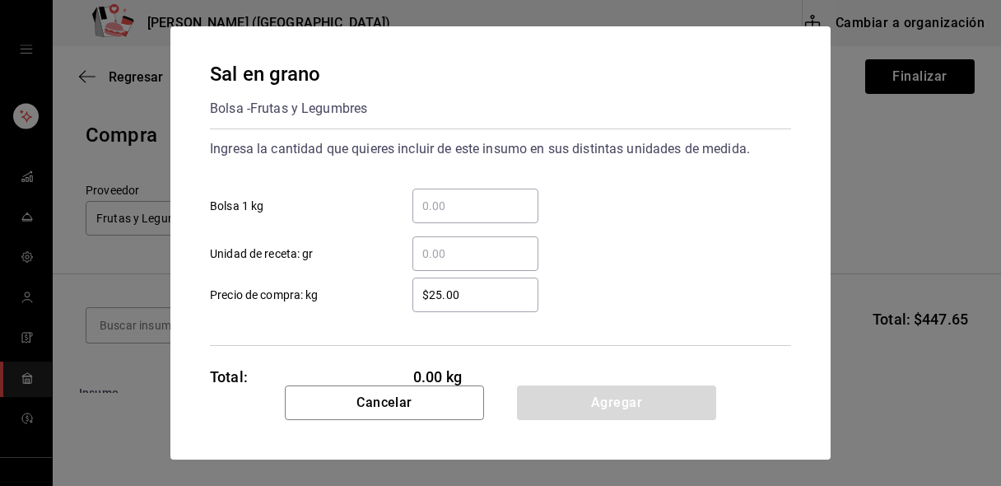
click at [452, 244] on input "​ Unidad de receta: gr" at bounding box center [475, 254] width 126 height 20
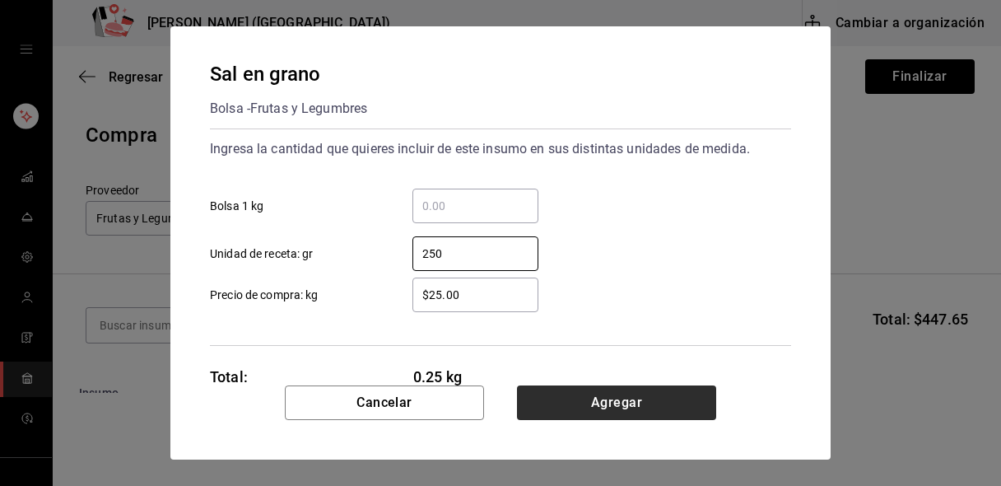
type input "250"
click at [543, 391] on button "Agregar" at bounding box center [616, 402] width 199 height 35
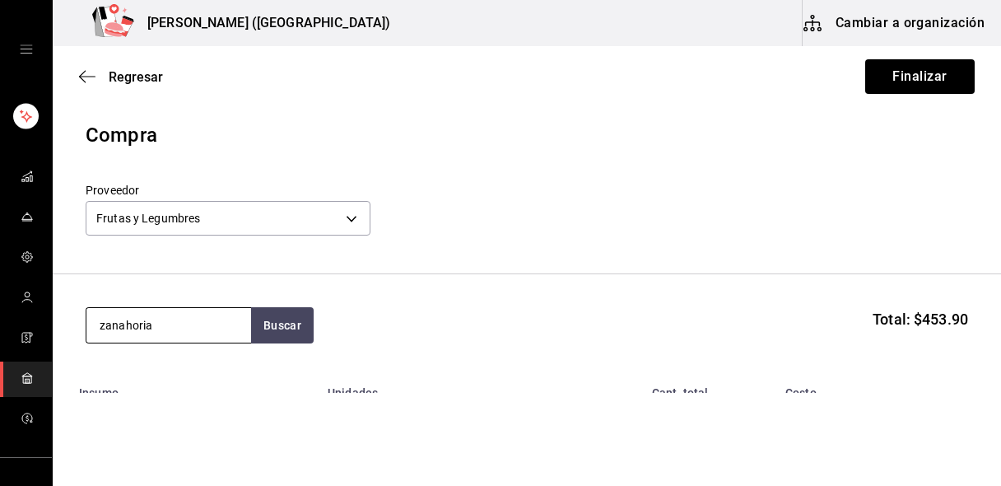
type input "zanahoria"
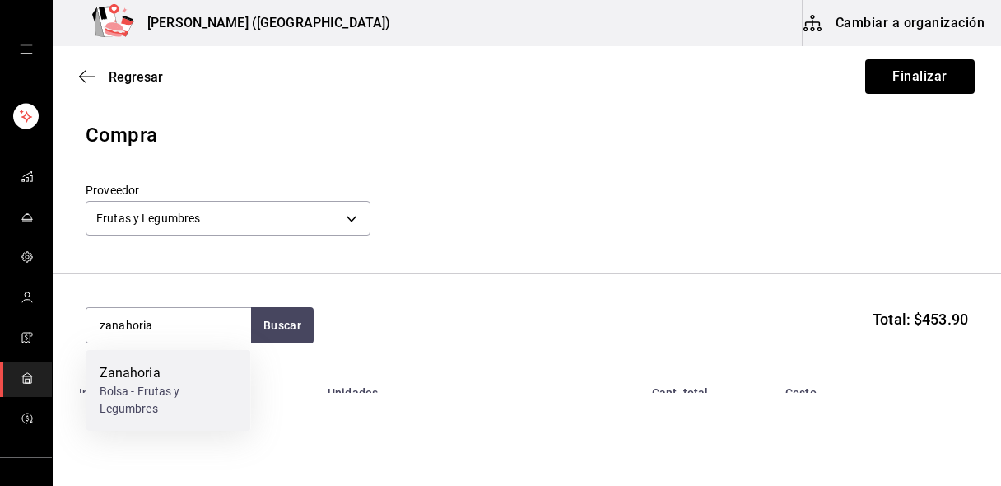
click at [180, 401] on div "Bolsa - Frutas y Legumbres" at bounding box center [169, 400] width 138 height 35
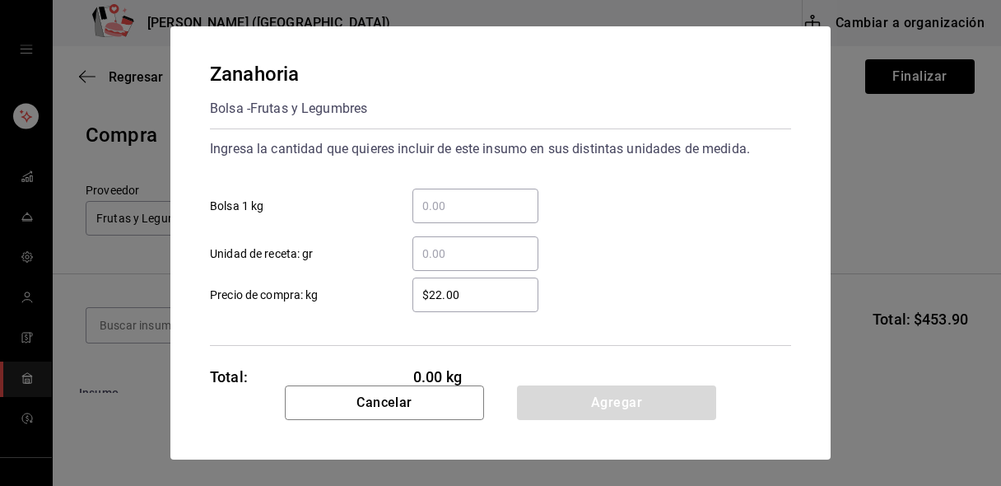
click at [452, 215] on input "​ Bolsa 1 kg" at bounding box center [475, 206] width 126 height 20
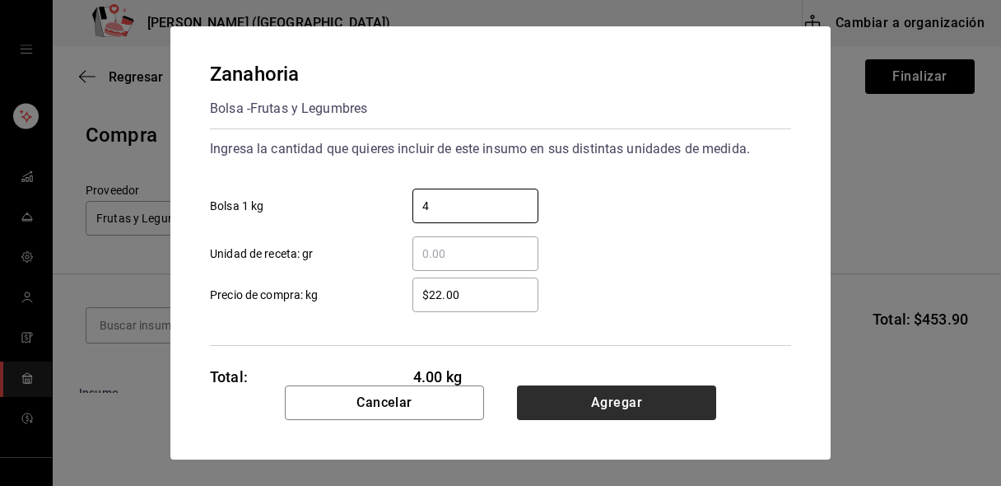
type input "4"
click at [575, 400] on button "Agregar" at bounding box center [616, 402] width 199 height 35
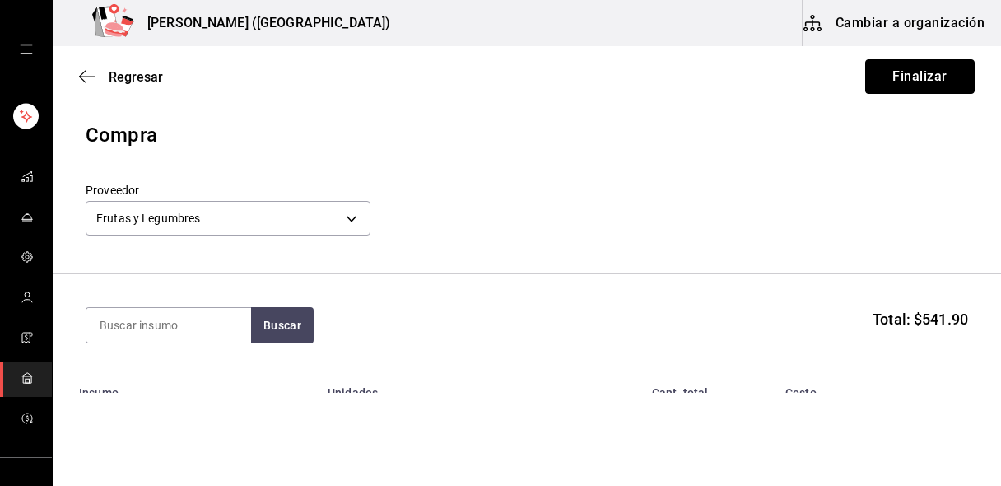
click at [918, 79] on button "Finalizar" at bounding box center [919, 76] width 109 height 35
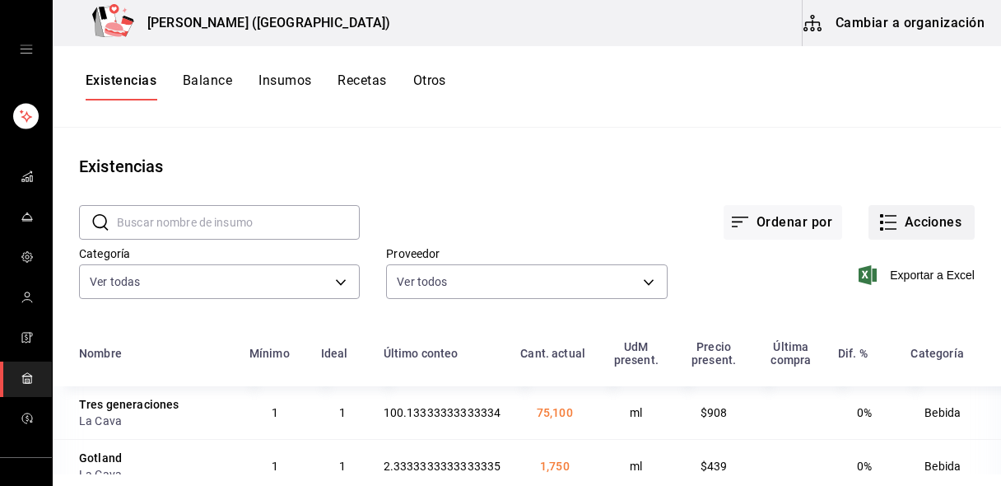
click at [901, 218] on button "Acciones" at bounding box center [921, 222] width 106 height 35
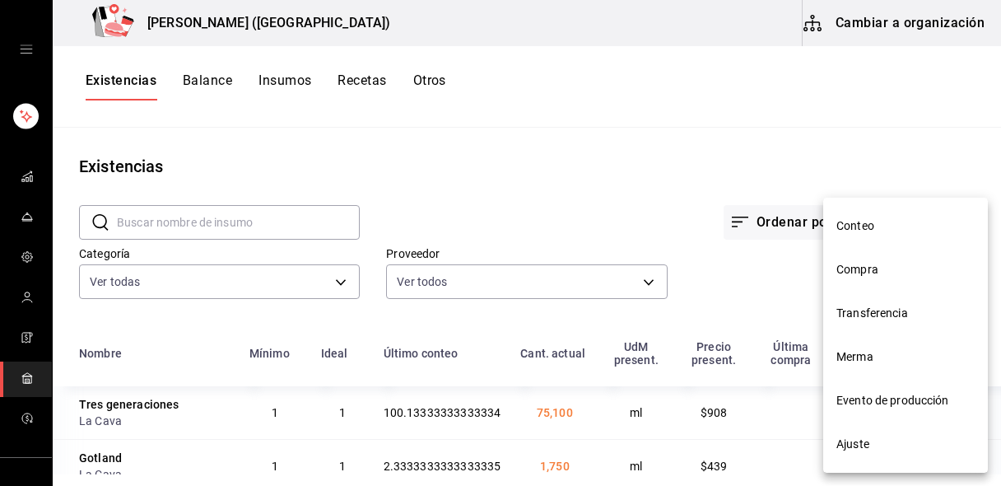
click at [851, 262] on span "Compra" at bounding box center [905, 269] width 138 height 17
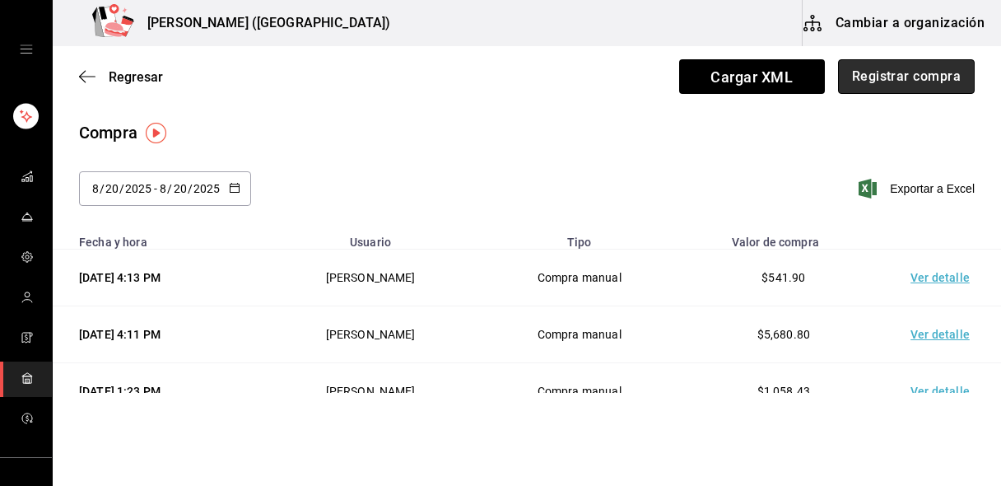
click at [946, 86] on button "Registrar compra" at bounding box center [906, 76] width 137 height 35
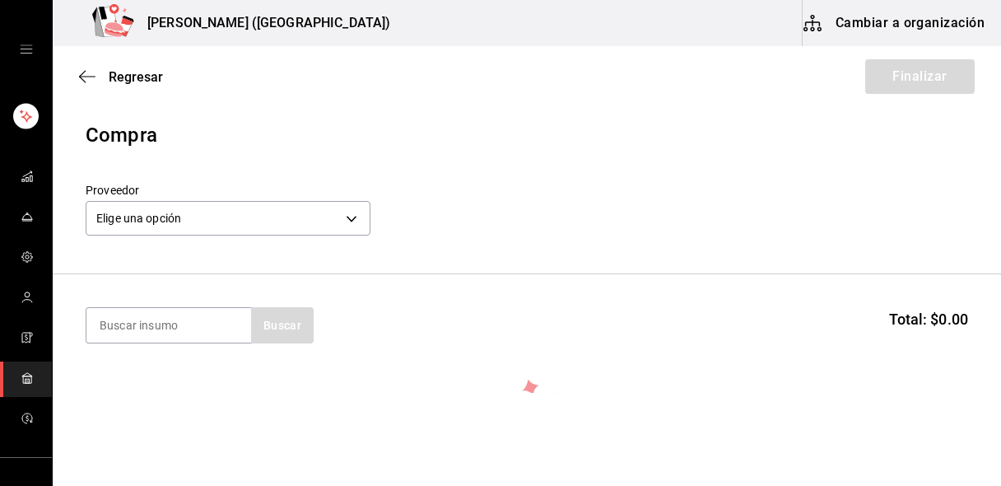
click at [190, 193] on label "Proveedor" at bounding box center [228, 190] width 285 height 12
click at [192, 209] on body "Nikkori (Lindavista) Cambiar a organización Regresar Finalizar Compra Proveedor…" at bounding box center [500, 196] width 1001 height 393
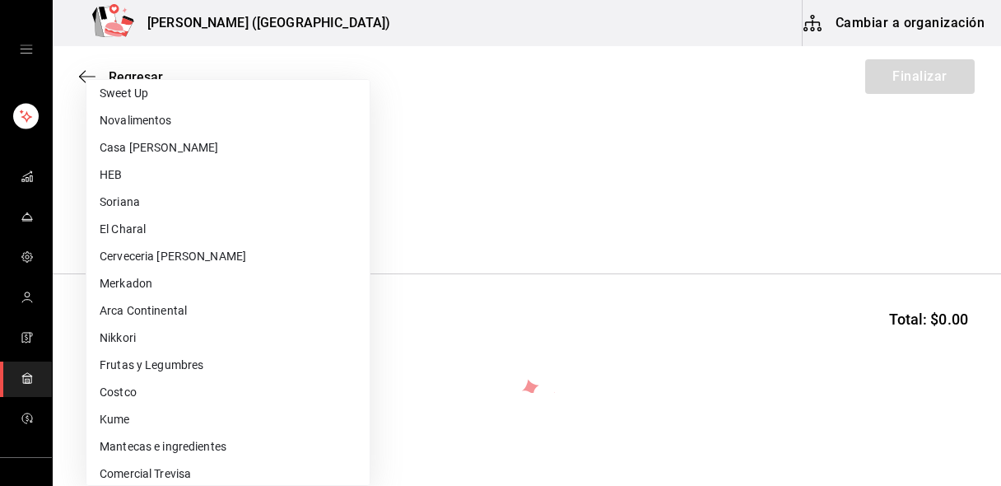
scroll to position [562, 0]
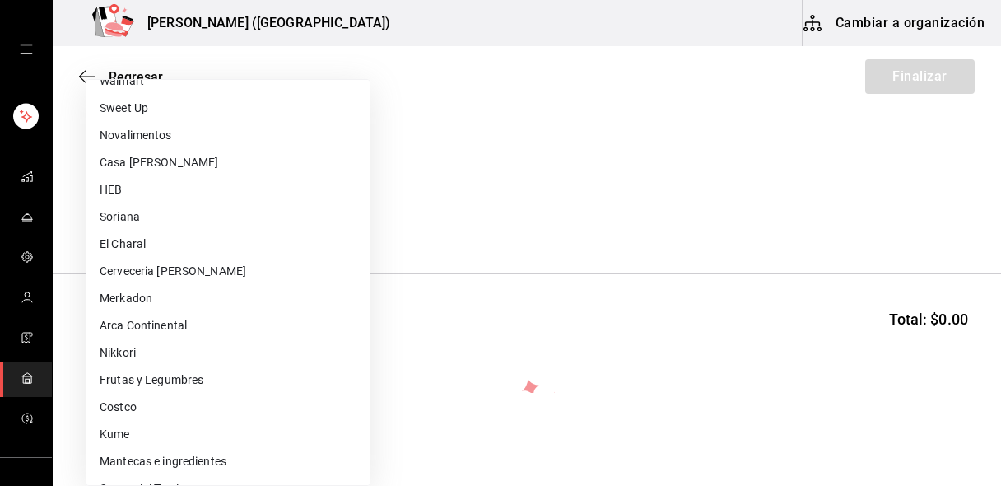
click at [152, 246] on li "El Charal" at bounding box center [227, 243] width 283 height 27
type input "e378bbd6-4a7c-4c28-a254-1cfe5b46c694"
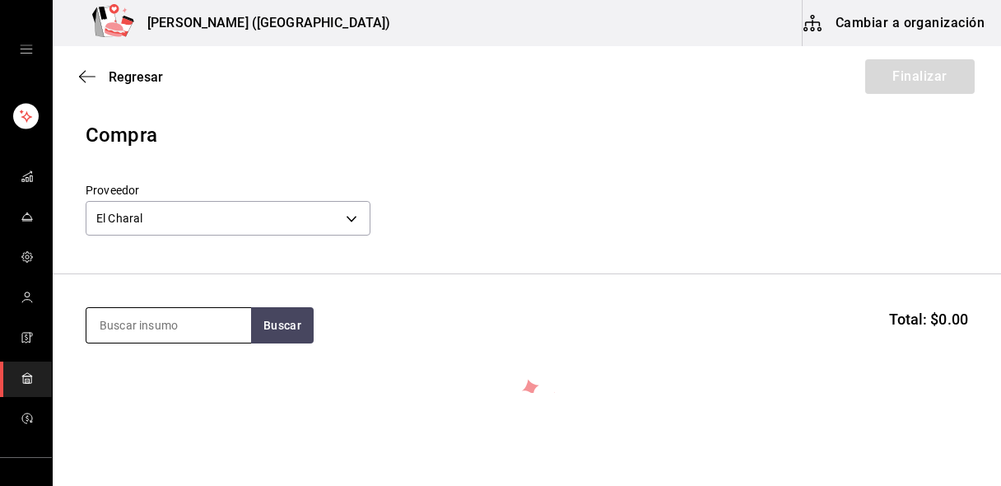
click at [165, 328] on input at bounding box center [168, 325] width 165 height 35
type input "camaron"
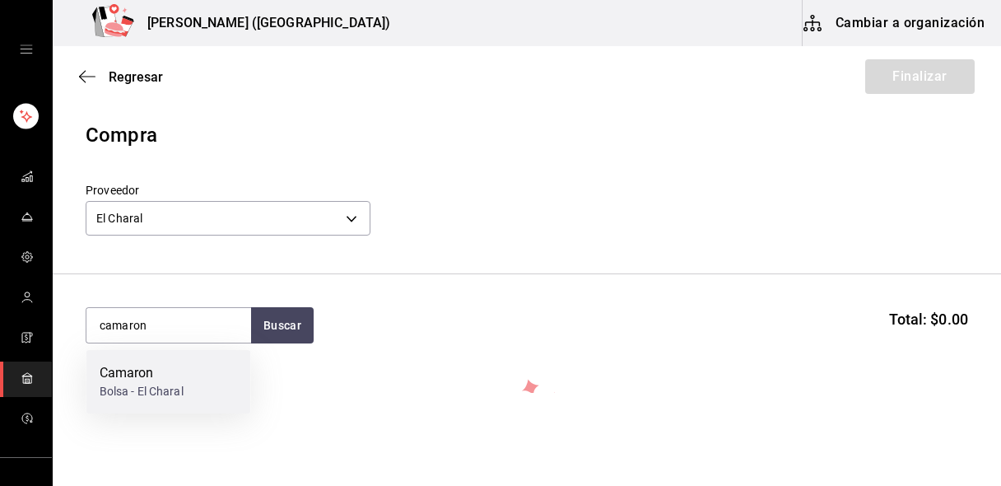
click at [167, 367] on div "Camaron" at bounding box center [142, 373] width 84 height 20
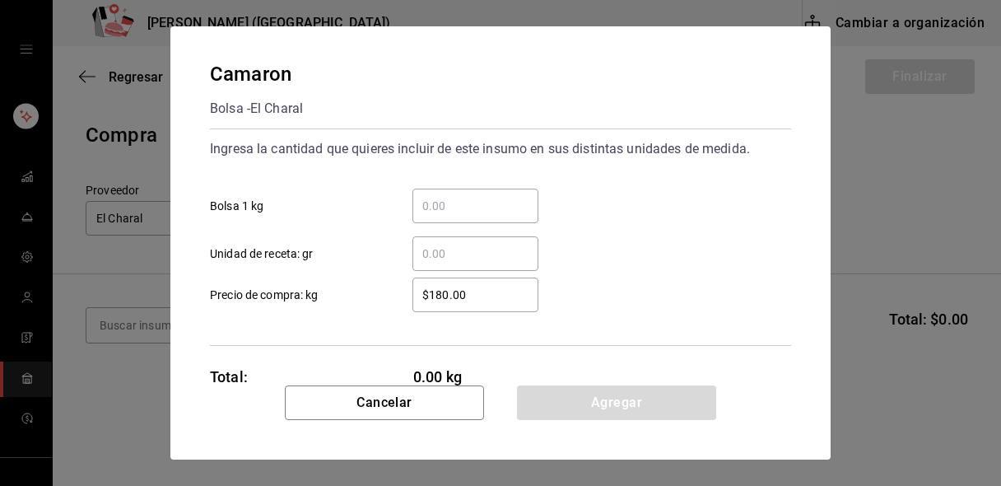
click at [451, 197] on input "​ Bolsa 1 kg" at bounding box center [475, 206] width 126 height 20
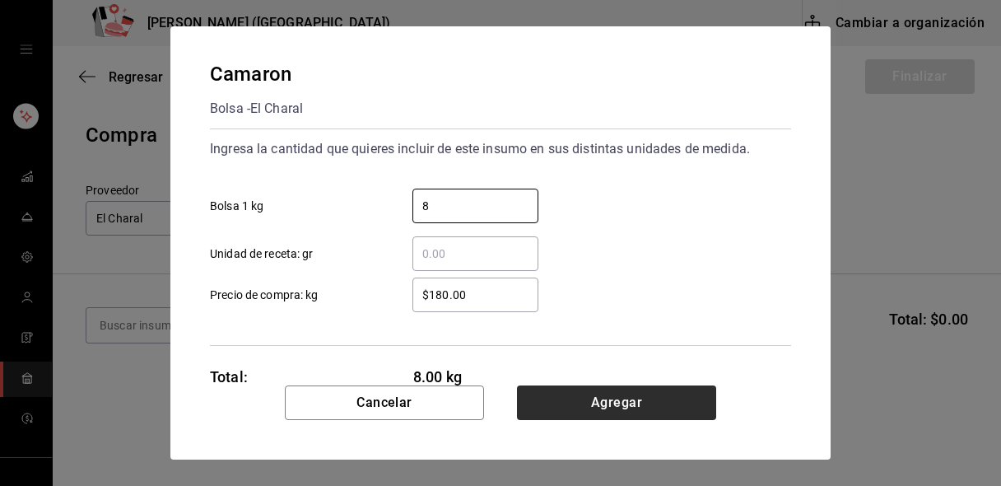
type input "8"
click at [594, 389] on button "Agregar" at bounding box center [616, 402] width 199 height 35
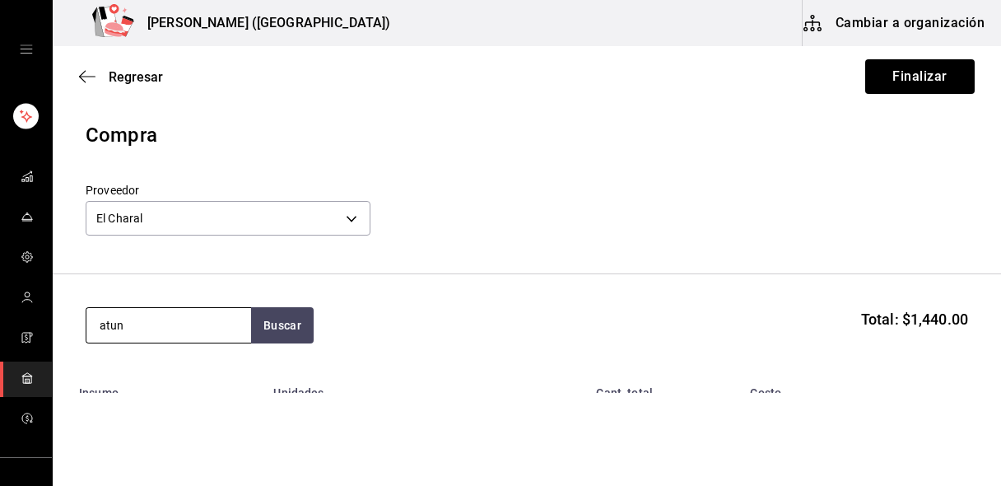
type input "atun"
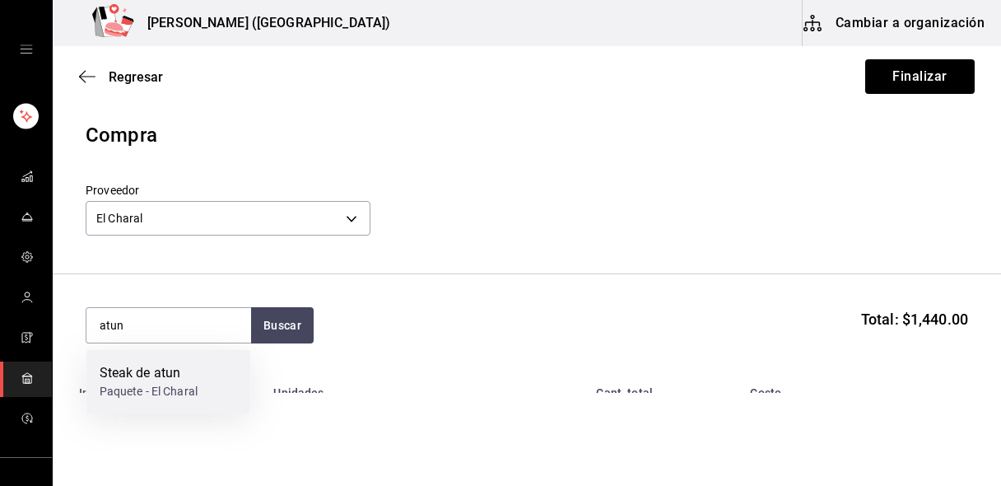
click at [214, 398] on div "Steak de atun [GEOGRAPHIC_DATA]" at bounding box center [168, 381] width 165 height 63
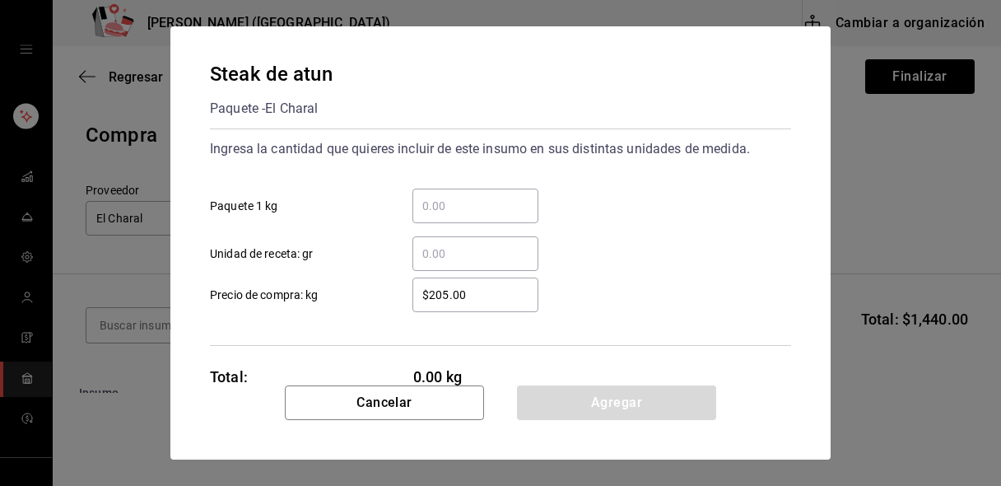
click at [456, 206] on input "​ Paquete 1 kg" at bounding box center [475, 206] width 126 height 20
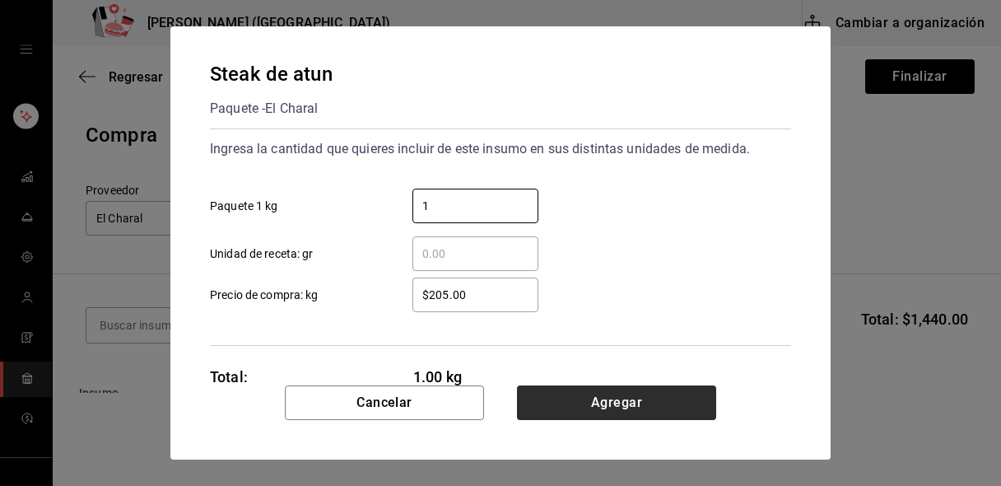
type input "1"
click at [542, 410] on button "Agregar" at bounding box center [616, 402] width 199 height 35
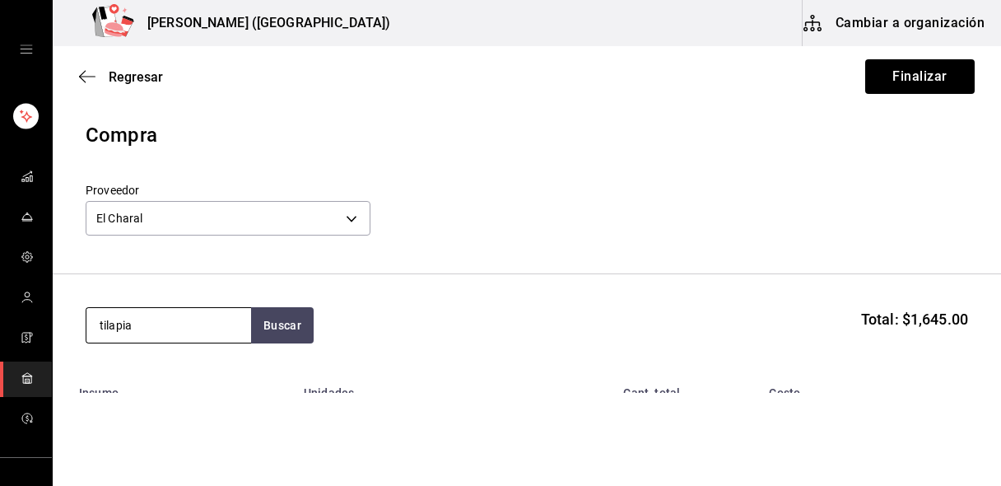
type input "tilapia"
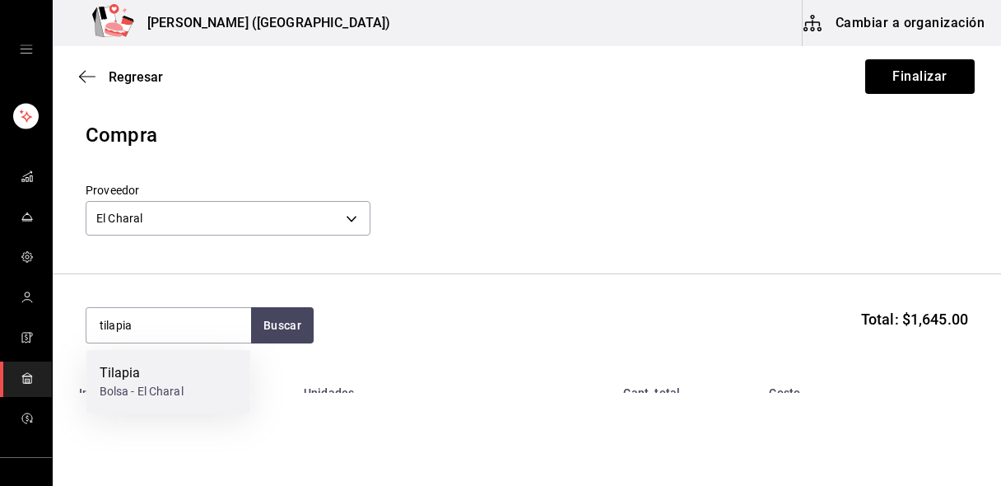
click at [175, 384] on div "Bolsa - El Charal" at bounding box center [142, 391] width 84 height 17
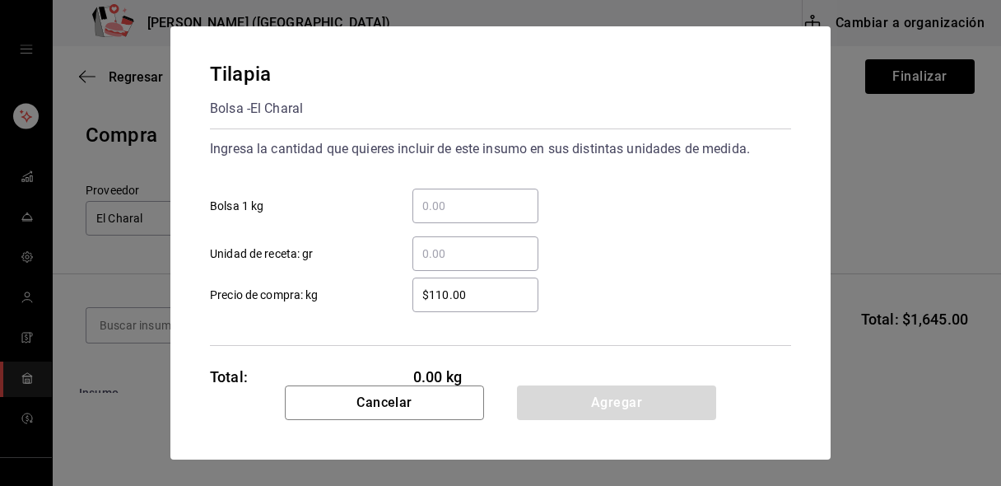
click at [462, 213] on input "​ Bolsa 1 kg" at bounding box center [475, 206] width 126 height 20
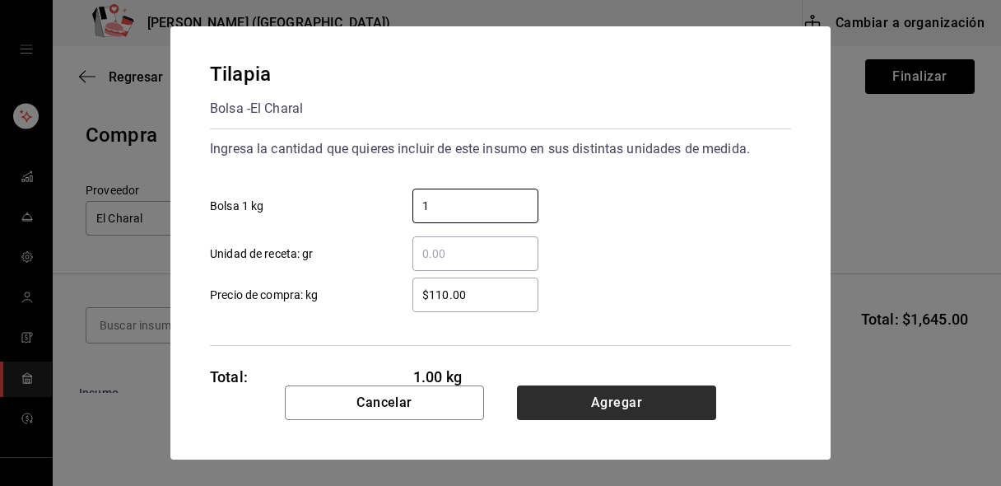
type input "1"
click at [528, 402] on button "Agregar" at bounding box center [616, 402] width 199 height 35
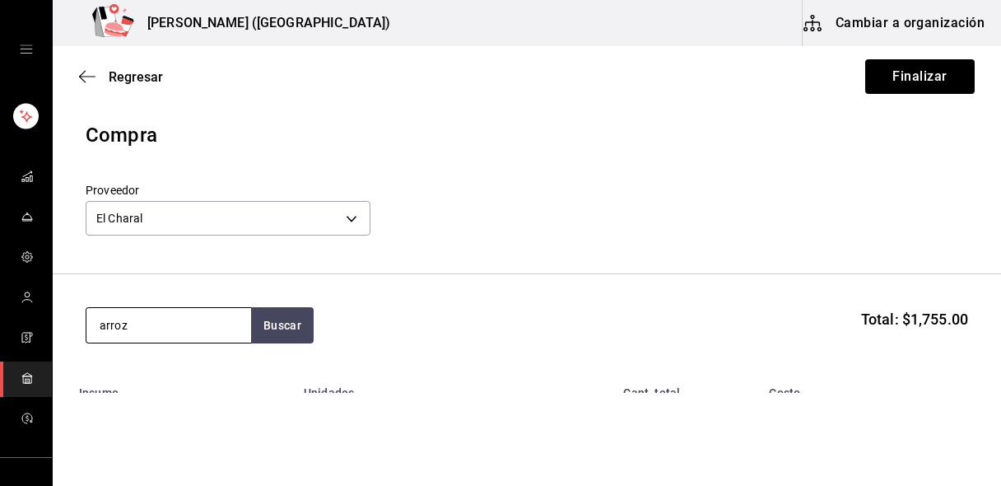
type input "arroz"
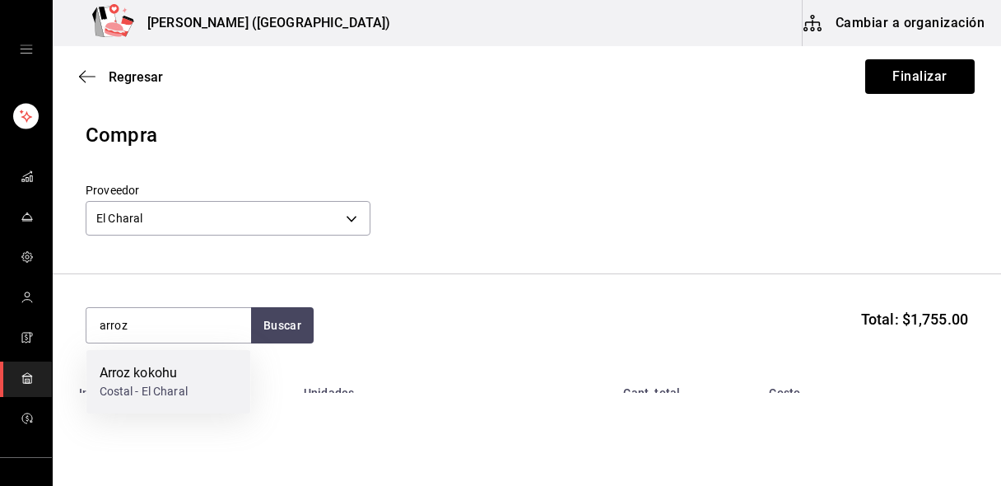
click at [218, 381] on div "[PERSON_NAME] - El Charal" at bounding box center [168, 381] width 165 height 63
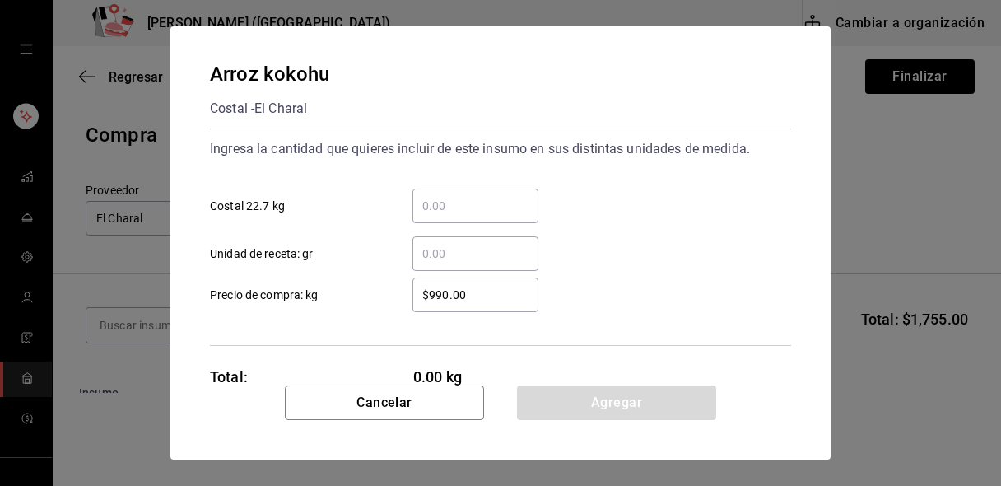
click at [445, 220] on div "​" at bounding box center [475, 206] width 126 height 35
click at [445, 216] on input "​ Costal 22.7 kg" at bounding box center [475, 206] width 126 height 20
click at [442, 212] on input "​ Costal 22.7 kg" at bounding box center [475, 206] width 126 height 20
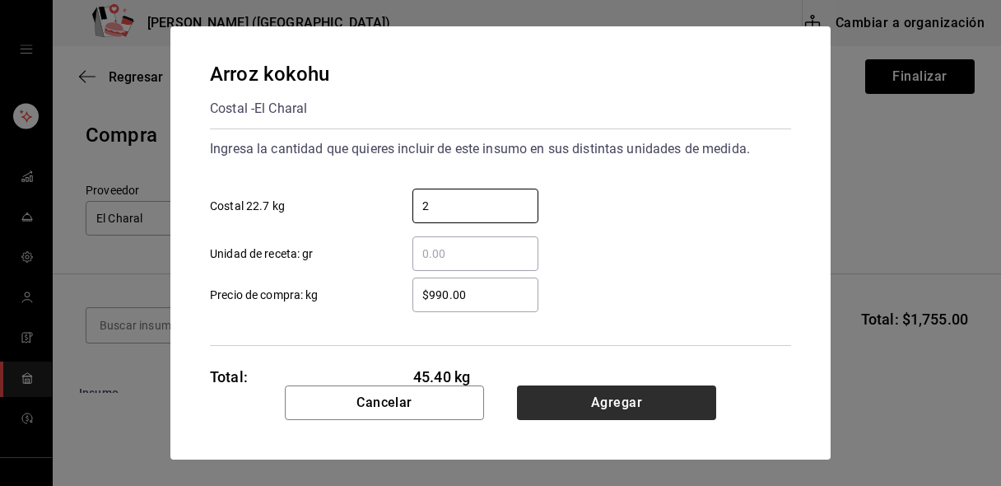
type input "2"
click at [572, 400] on button "Agregar" at bounding box center [616, 402] width 199 height 35
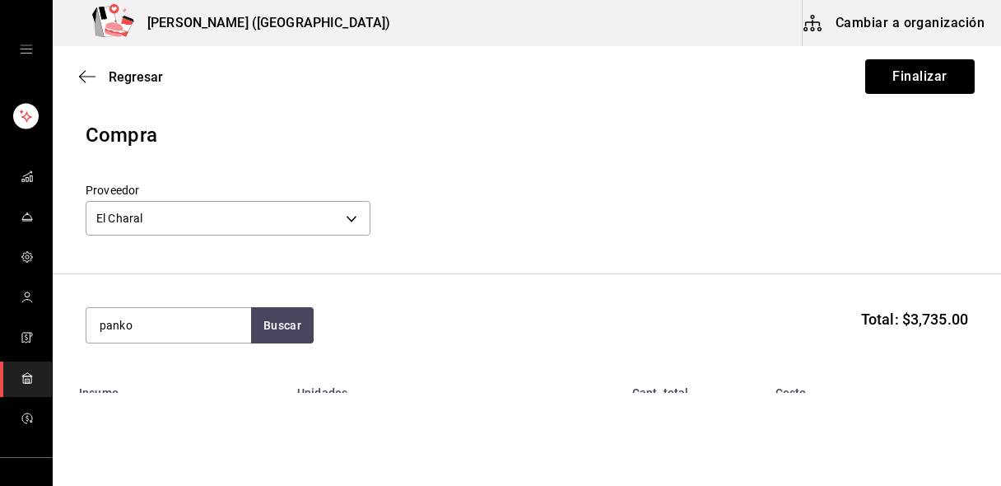
type input "panko"
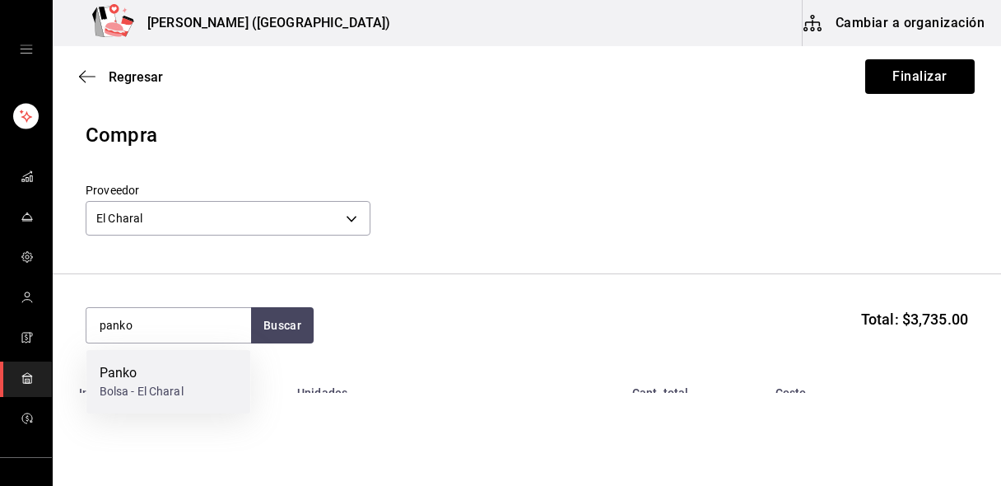
click at [224, 369] on div "[PERSON_NAME] - El Charal" at bounding box center [168, 381] width 165 height 63
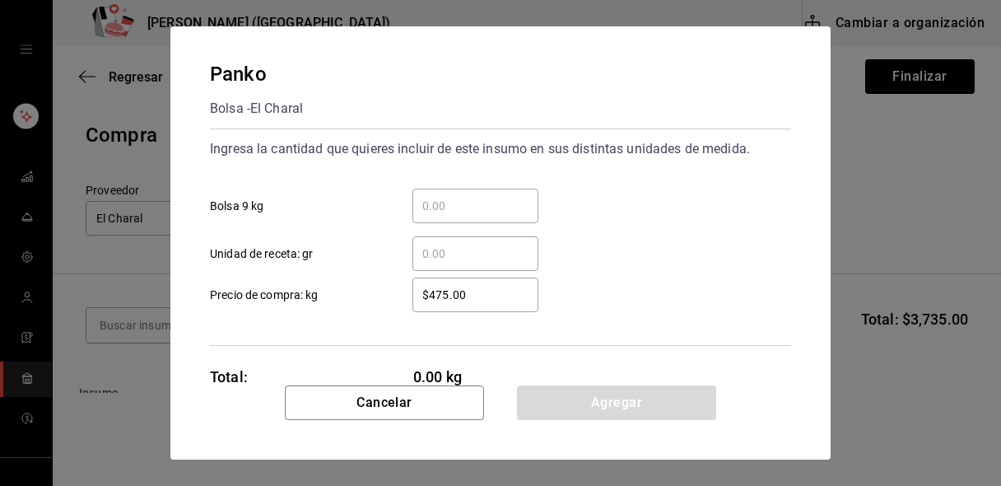
click at [457, 217] on div "​" at bounding box center [475, 206] width 126 height 35
click at [457, 216] on input "​ Bolsa 9 kg" at bounding box center [475, 206] width 126 height 20
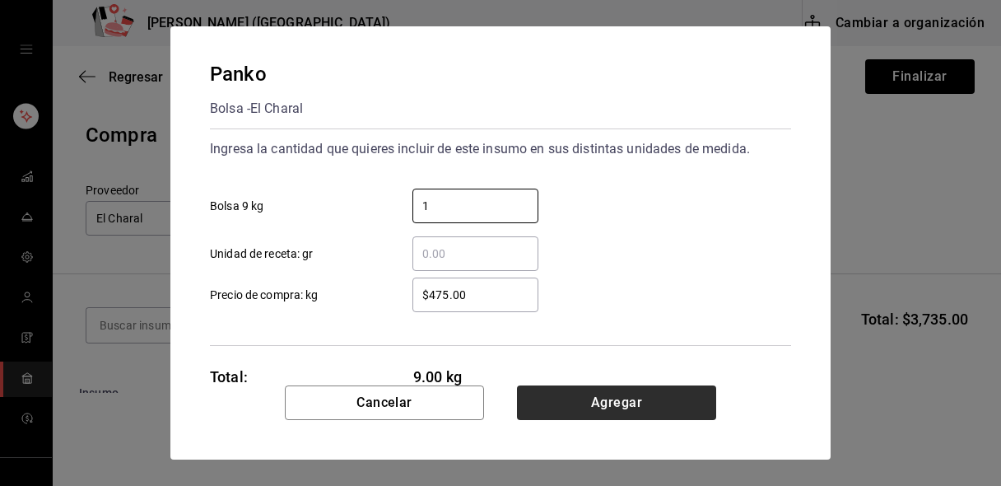
type input "1"
click at [540, 398] on button "Agregar" at bounding box center [616, 402] width 199 height 35
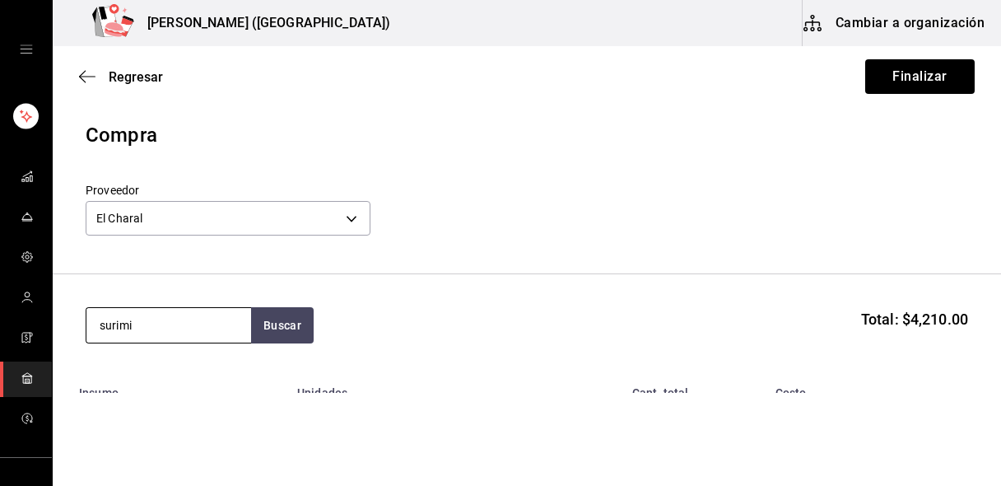
type input "surimi"
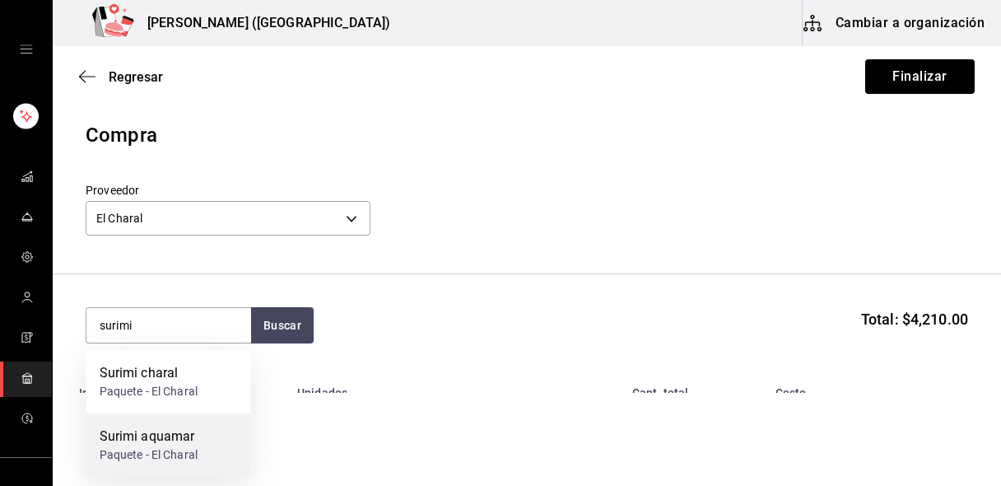
click at [169, 443] on div "Surimi aquamar" at bounding box center [149, 436] width 99 height 20
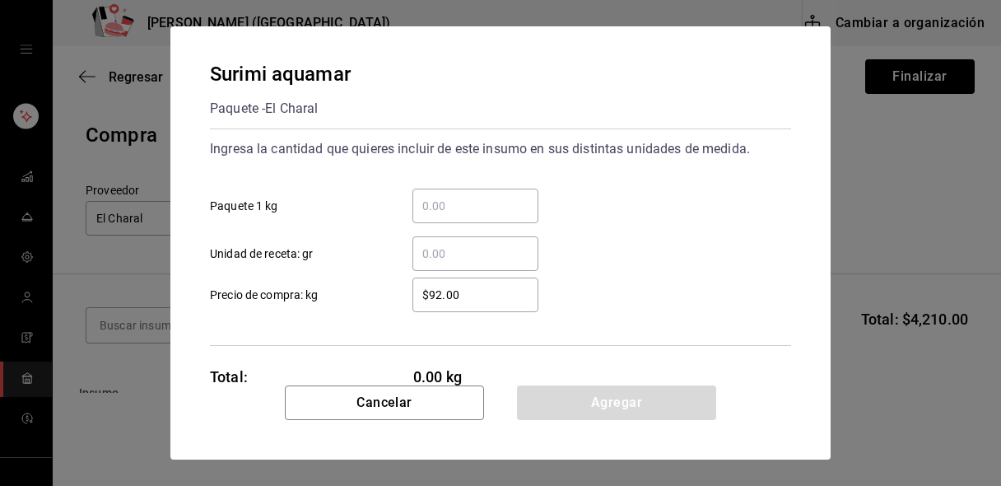
click at [472, 212] on input "​ Paquete 1 kg" at bounding box center [475, 206] width 126 height 20
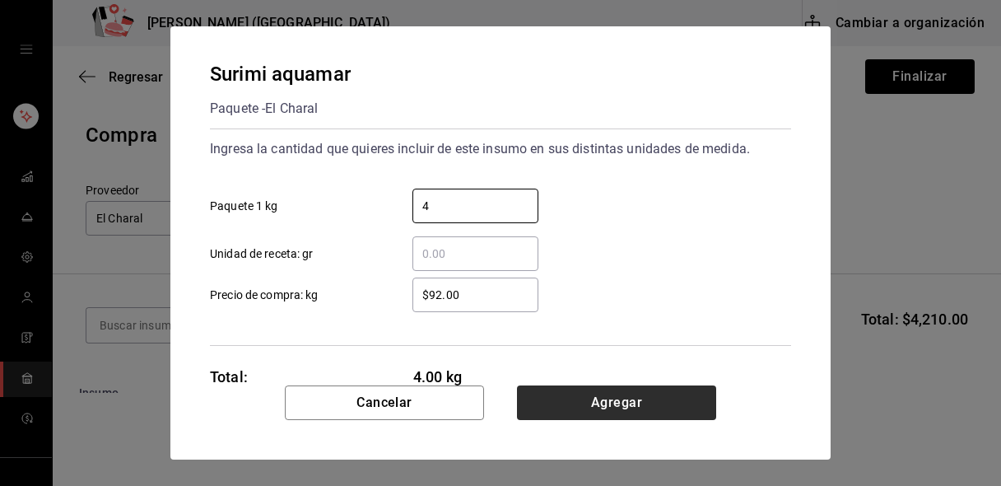
type input "4"
click at [566, 401] on button "Agregar" at bounding box center [616, 402] width 199 height 35
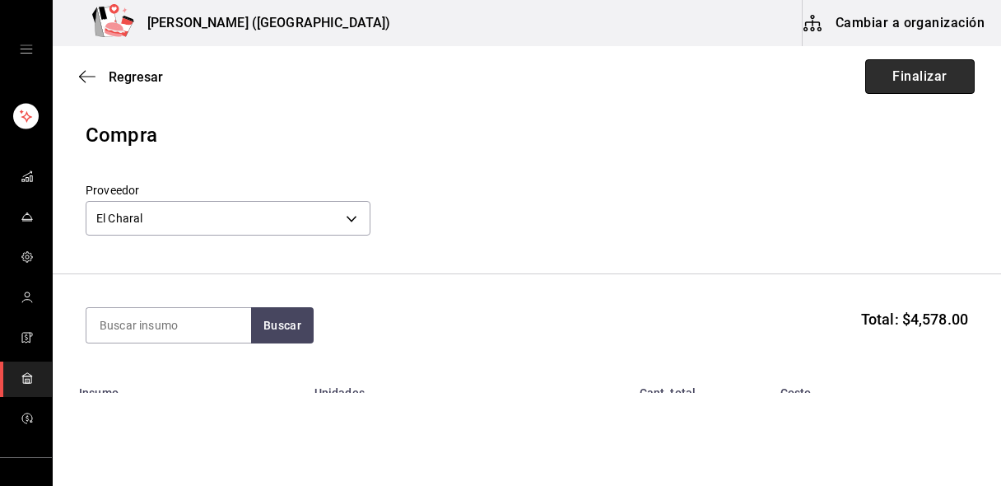
click at [939, 76] on button "Finalizar" at bounding box center [919, 76] width 109 height 35
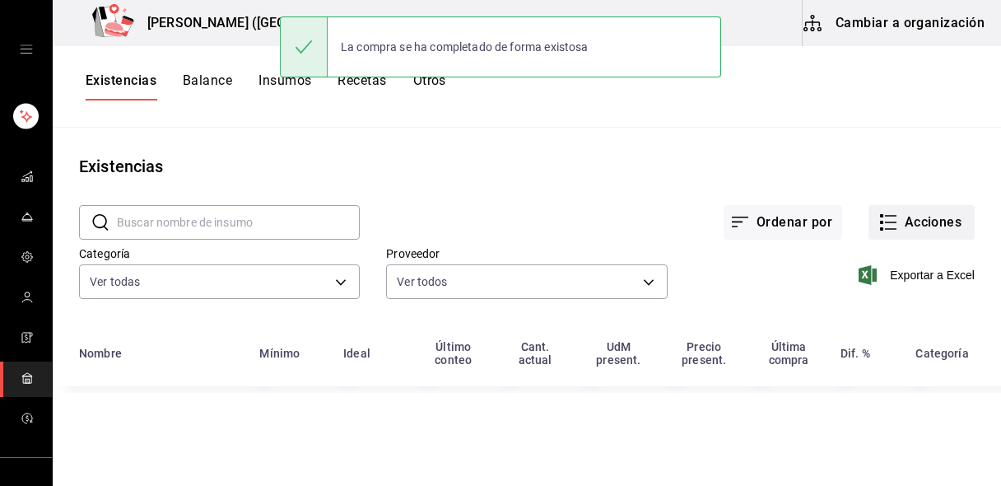
click at [905, 216] on button "Acciones" at bounding box center [921, 222] width 106 height 35
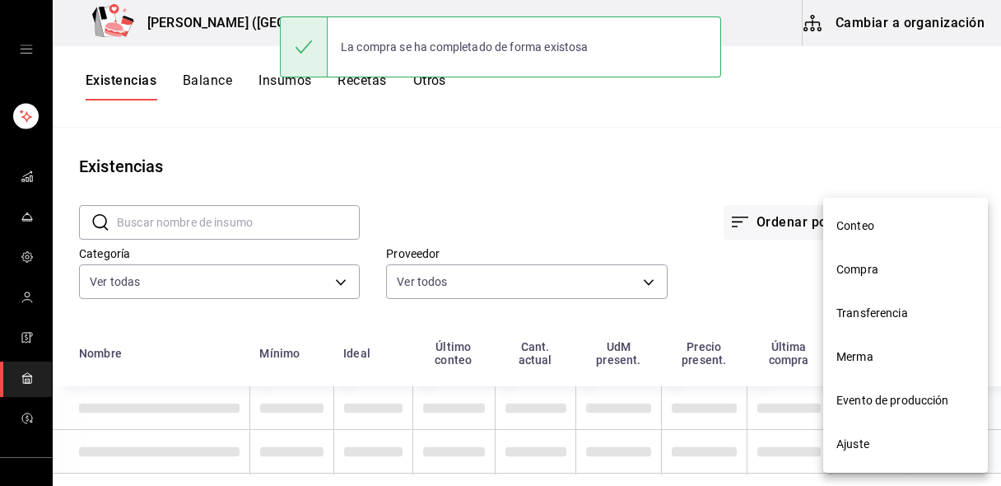
click at [873, 268] on span "Compra" at bounding box center [905, 269] width 138 height 17
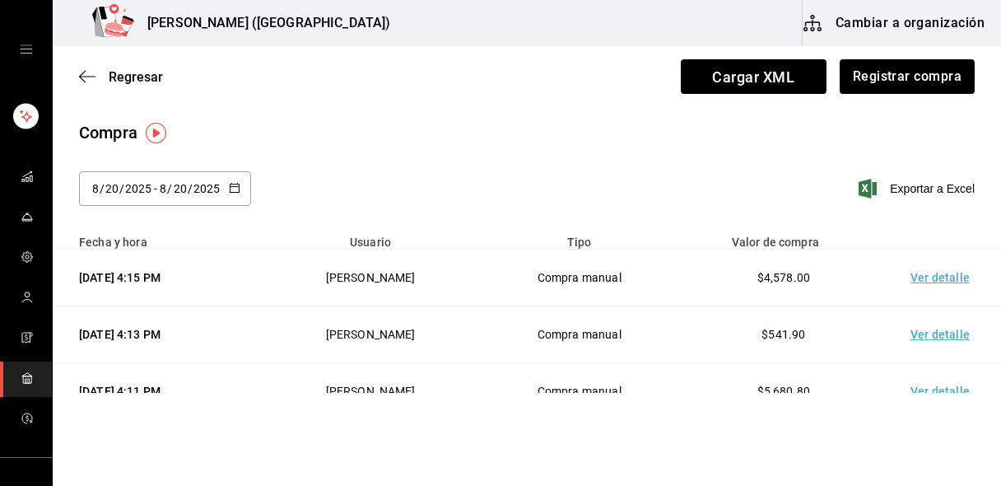
click at [878, 94] on div "Regresar Cargar XML Registrar compra" at bounding box center [527, 76] width 948 height 61
click at [865, 76] on button "Registrar compra" at bounding box center [906, 76] width 137 height 35
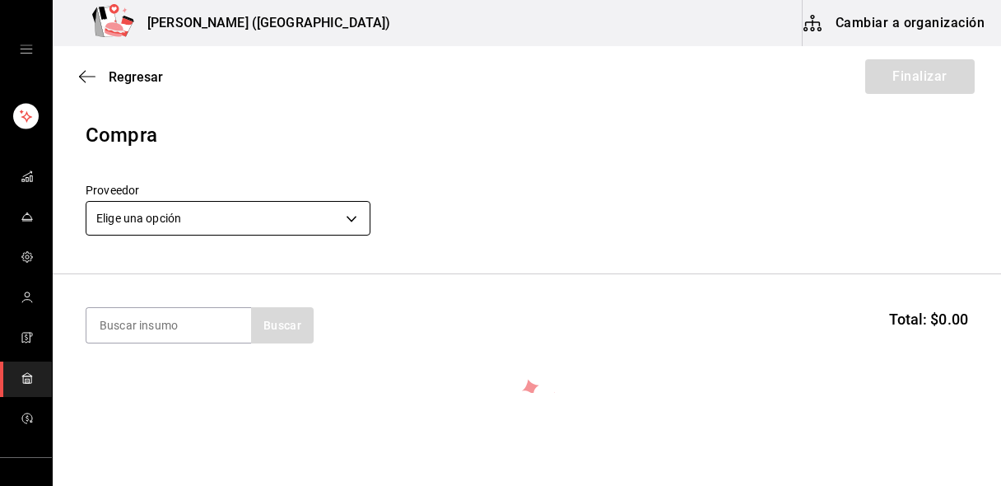
click at [213, 231] on body "Nikkori (Lindavista) Cambiar a organización Regresar Finalizar Compra Proveedor…" at bounding box center [500, 196] width 1001 height 393
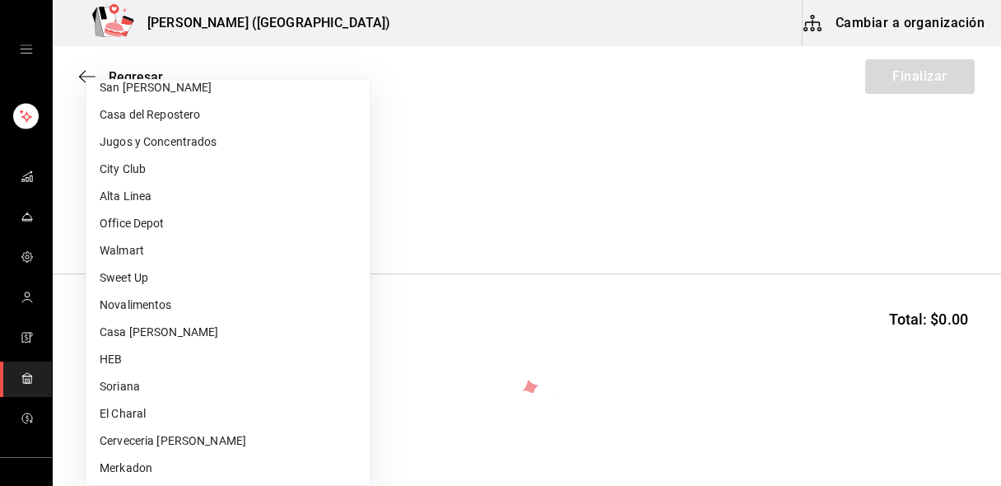
scroll to position [415, 0]
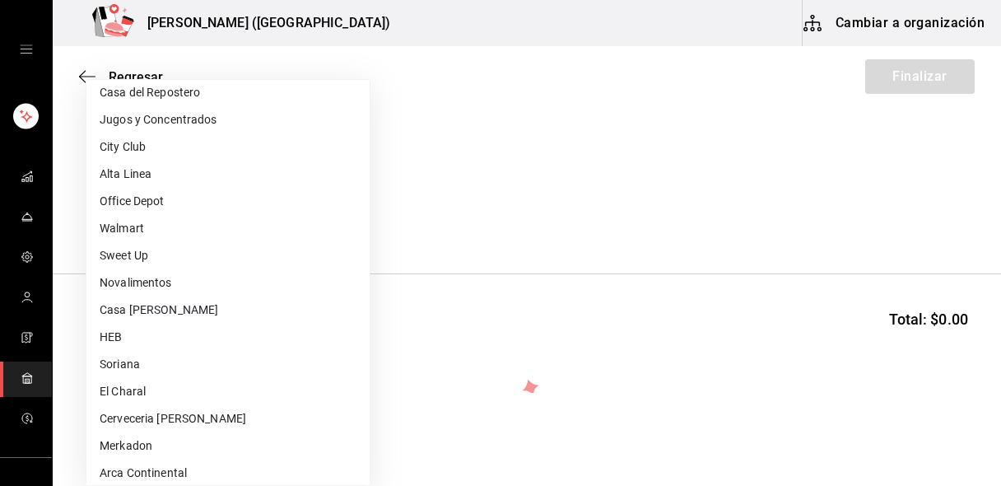
click at [143, 289] on li "Novalimentos" at bounding box center [227, 282] width 283 height 27
type input "ceeffab6-e994-465a-9b72-f7943f9dc289"
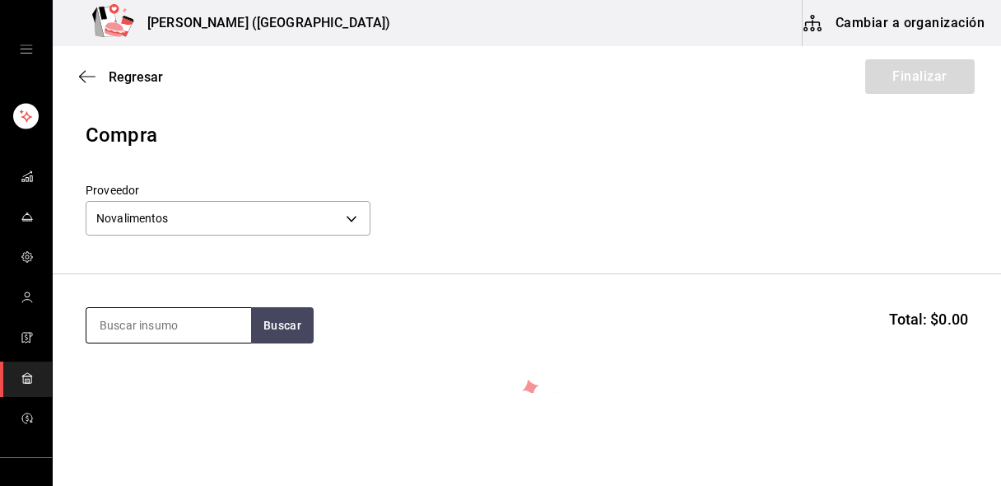
click at [156, 319] on input at bounding box center [168, 325] width 165 height 35
type input "nori"
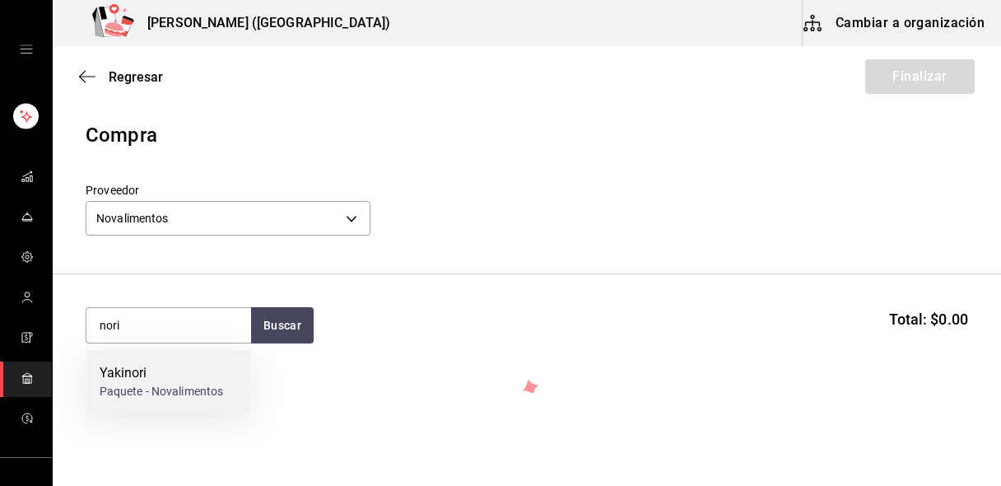
click at [150, 382] on div "Yakinori" at bounding box center [162, 373] width 124 height 20
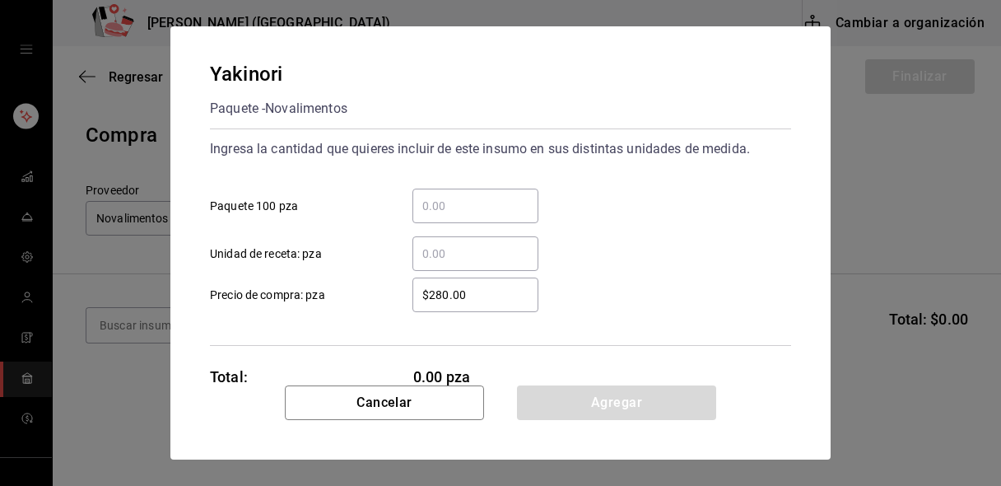
click at [431, 203] on input "​ Paquete 100 pza" at bounding box center [475, 206] width 126 height 20
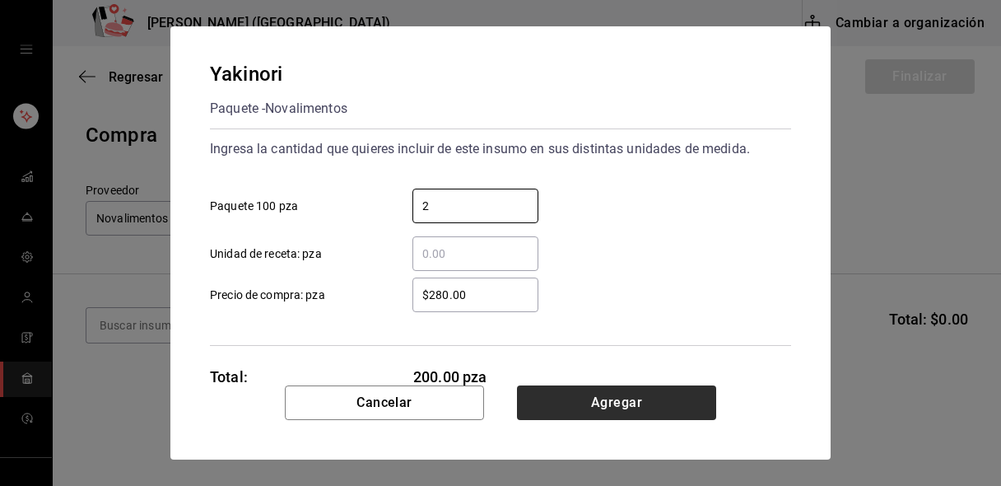
type input "2"
click at [562, 413] on button "Agregar" at bounding box center [616, 402] width 199 height 35
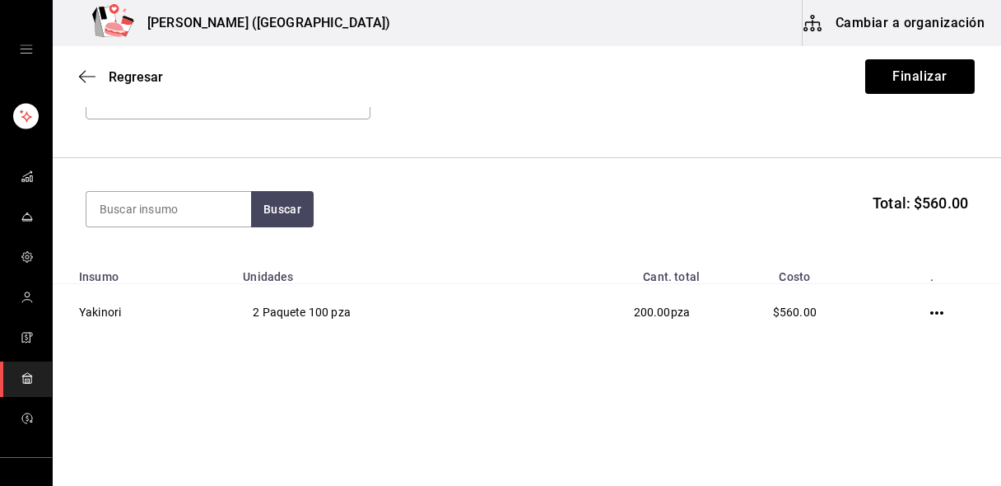
scroll to position [110, 0]
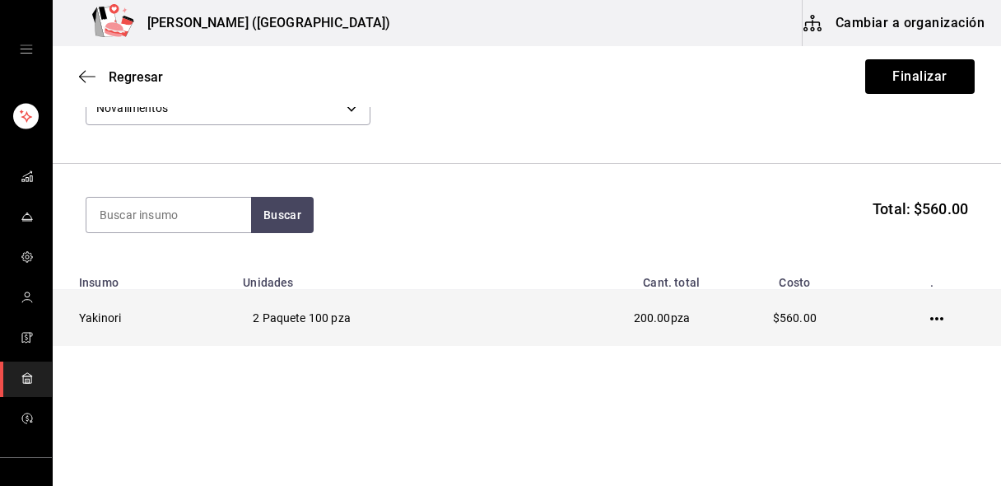
click at [109, 322] on td "Yakinori" at bounding box center [143, 318] width 180 height 57
click at [941, 319] on icon "button" at bounding box center [936, 318] width 13 height 3
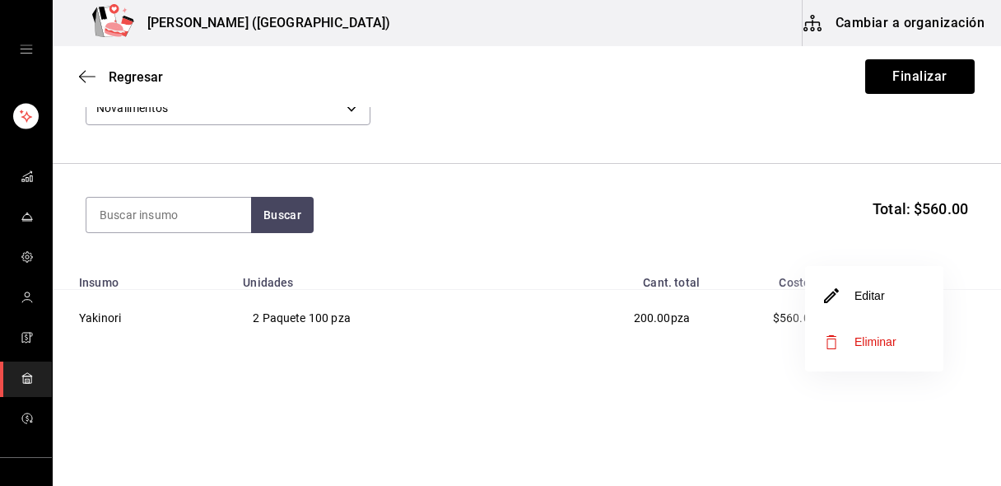
click at [924, 72] on div at bounding box center [500, 243] width 1001 height 486
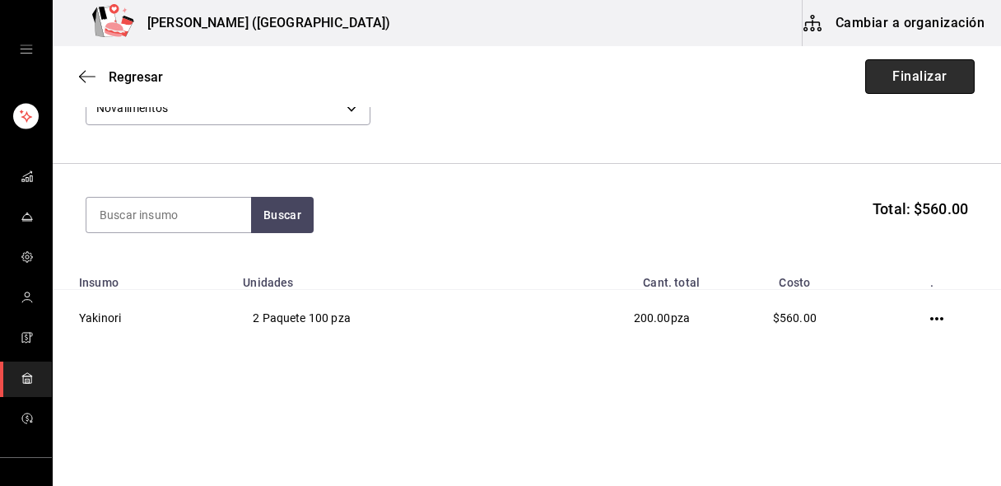
click at [909, 84] on button "Finalizar" at bounding box center [919, 76] width 109 height 35
